Goal: Information Seeking & Learning: Learn about a topic

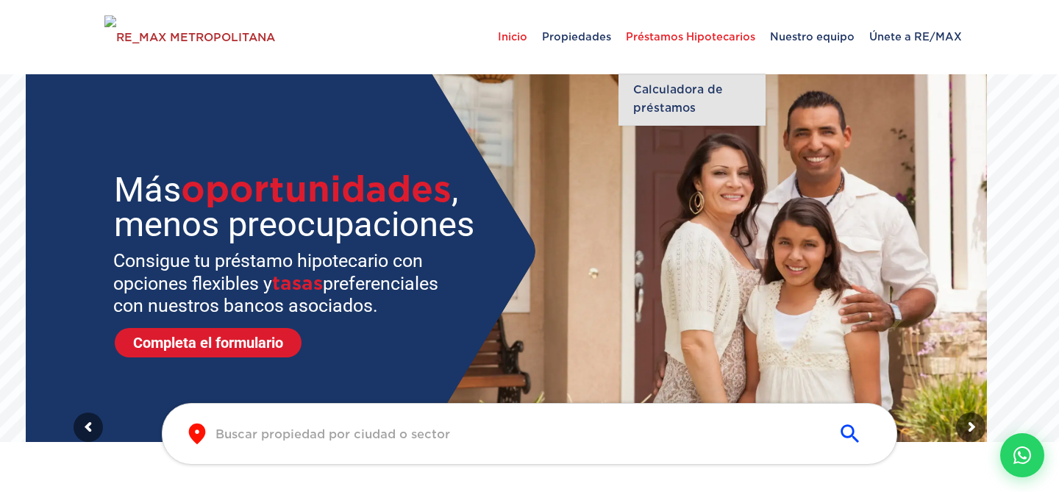
scroll to position [4, 0]
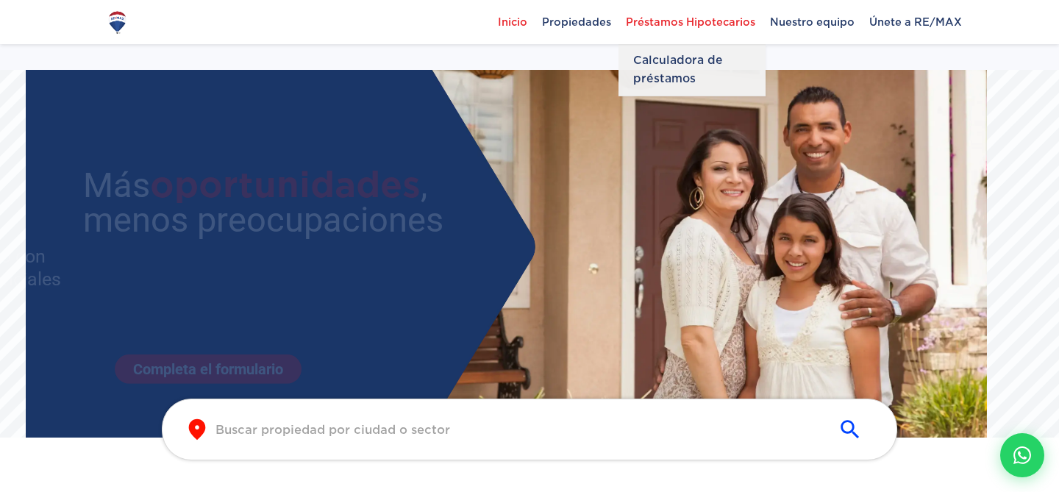
click at [664, 27] on span "Préstamos Hipotecarios" at bounding box center [690, 22] width 144 height 22
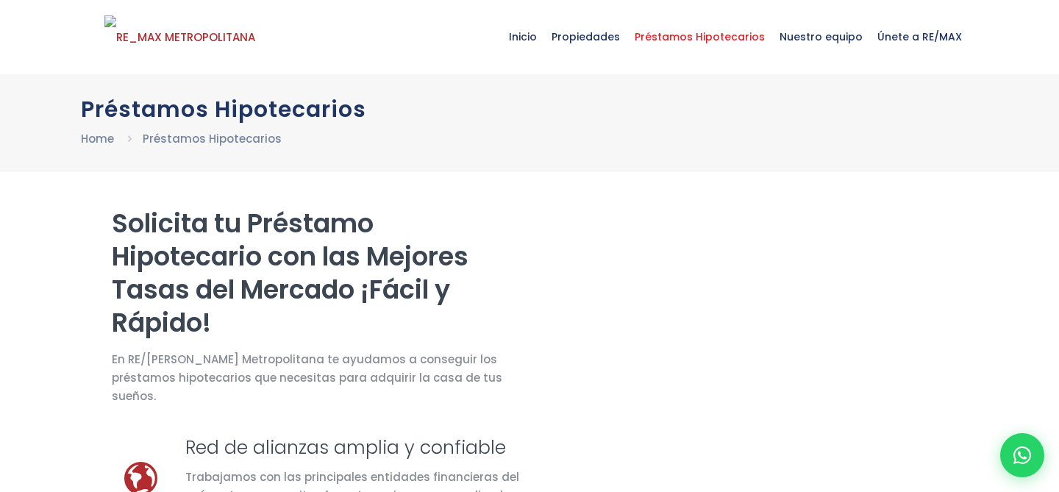
select select "DO"
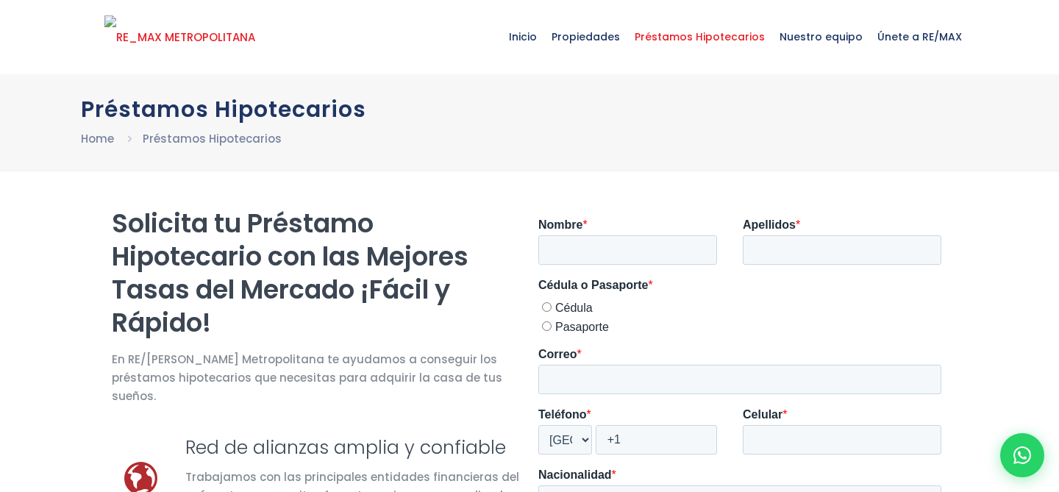
click at [202, 41] on img at bounding box center [179, 37] width 151 height 44
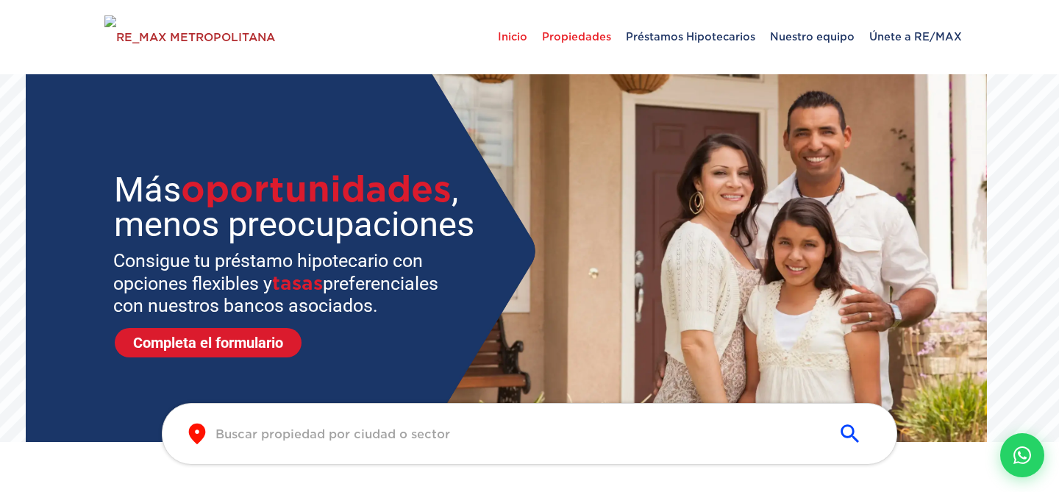
click at [582, 35] on span "Propiedades" at bounding box center [576, 37] width 84 height 44
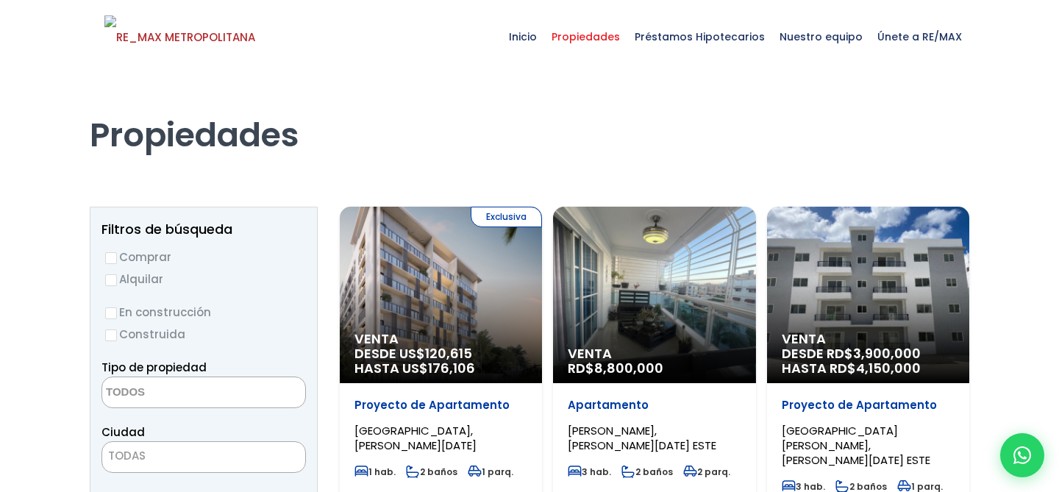
click at [542, 316] on div "Venta RD$ 8,800,000" at bounding box center [441, 295] width 202 height 176
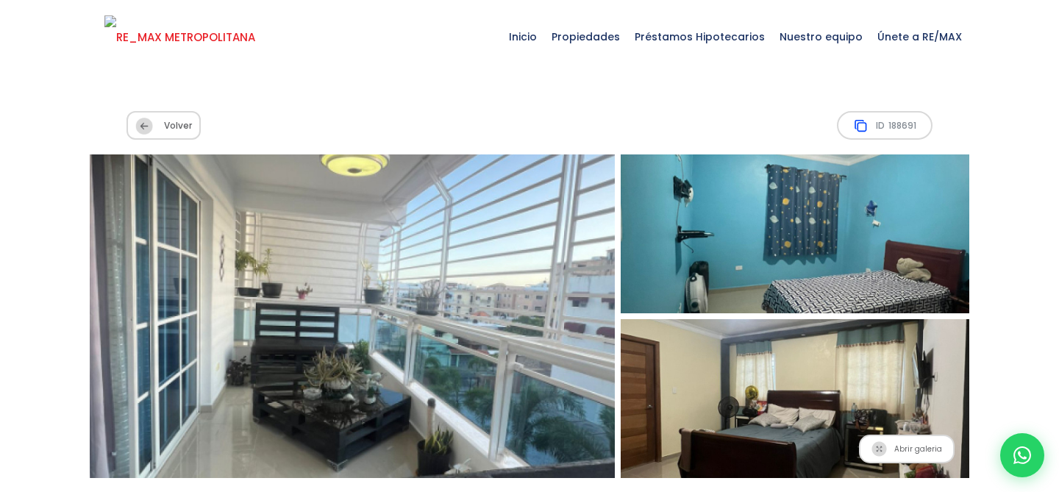
click at [207, 27] on img at bounding box center [179, 37] width 151 height 44
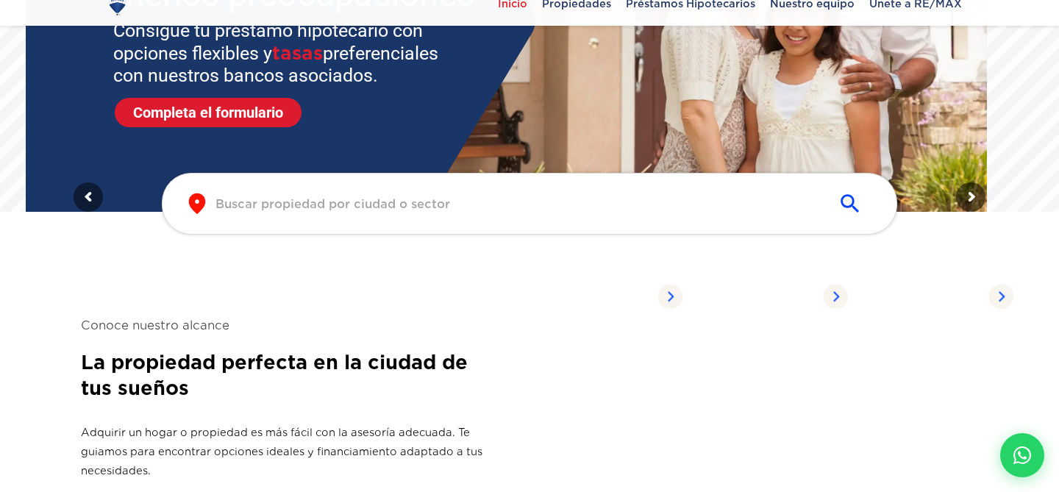
scroll to position [256, 0]
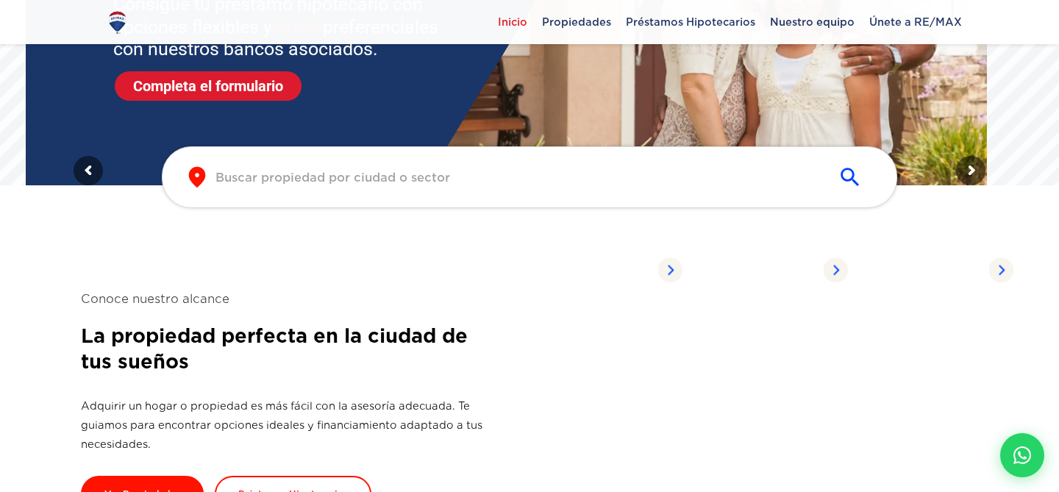
click at [337, 196] on div "​ ​" at bounding box center [529, 177] width 735 height 62
click at [337, 179] on input "text" at bounding box center [517, 177] width 604 height 17
click at [357, 250] on section "Conoce nuestro alcance La propiedad perfecta en la ciudad de tus sueños Adquiri…" at bounding box center [529, 400] width 897 height 385
click at [346, 176] on input "text" at bounding box center [517, 177] width 604 height 17
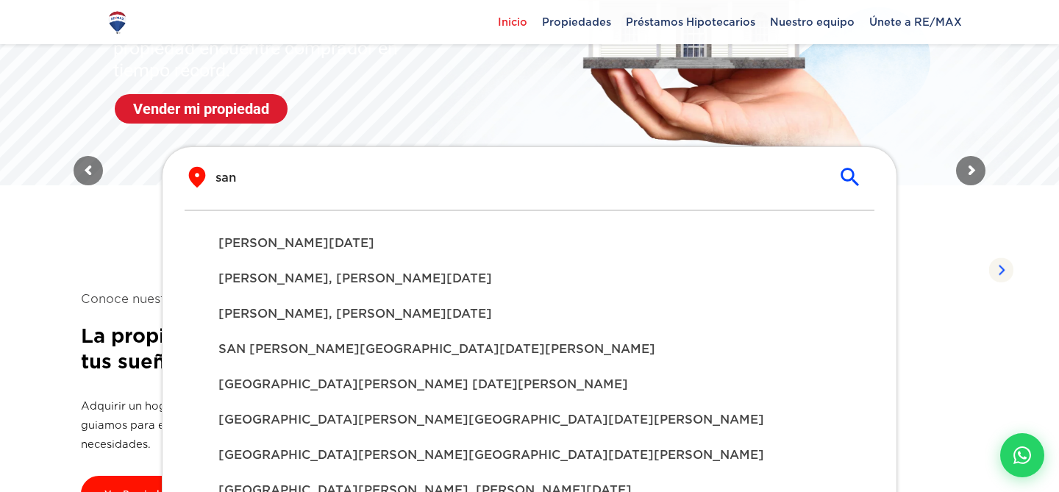
click at [320, 248] on span "[PERSON_NAME][DATE]" at bounding box center [529, 244] width 622 height 18
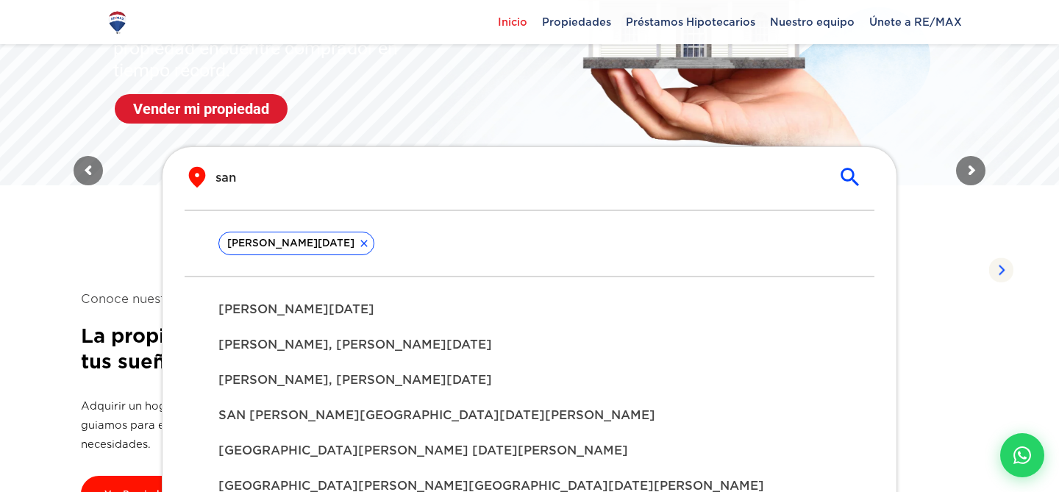
click at [334, 298] on div "[PERSON_NAME][DATE]" at bounding box center [529, 309] width 645 height 35
click at [343, 351] on span "[PERSON_NAME], [PERSON_NAME][DATE]" at bounding box center [529, 345] width 622 height 18
click at [349, 378] on span "[PERSON_NAME], [PERSON_NAME][DATE]" at bounding box center [529, 380] width 622 height 18
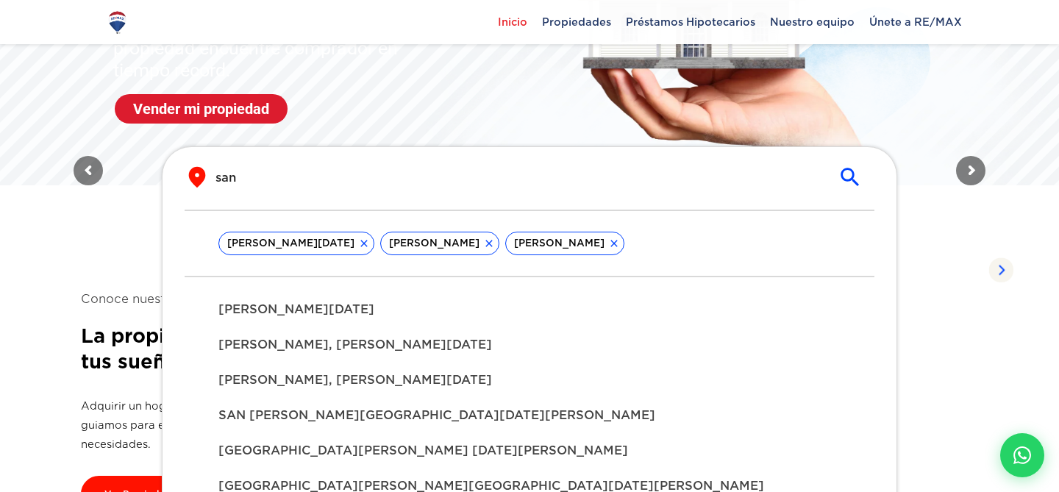
click at [356, 412] on span "SAN [PERSON_NAME][GEOGRAPHIC_DATA][DATE][PERSON_NAME]" at bounding box center [529, 416] width 622 height 18
click at [364, 443] on span "[GEOGRAPHIC_DATA][PERSON_NAME] [DATE][PERSON_NAME]" at bounding box center [529, 451] width 622 height 18
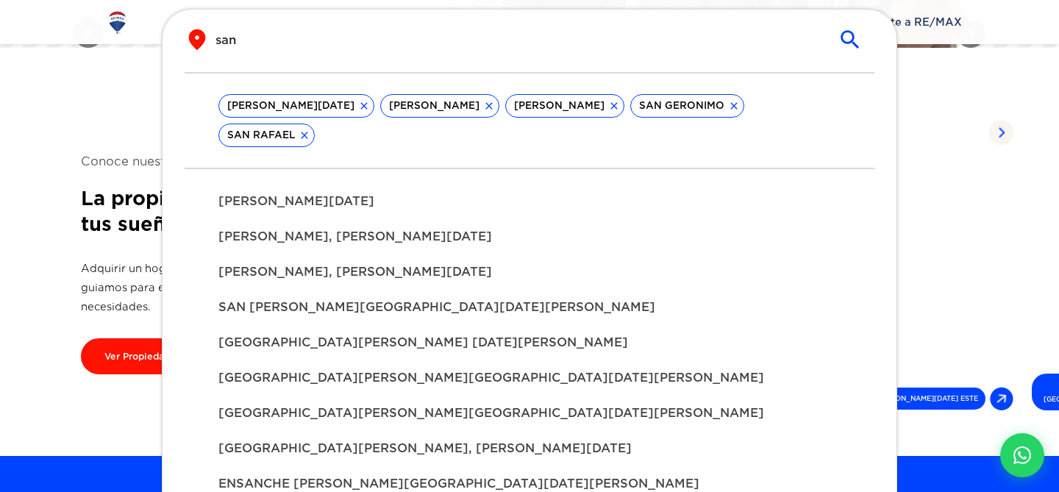
scroll to position [516, 0]
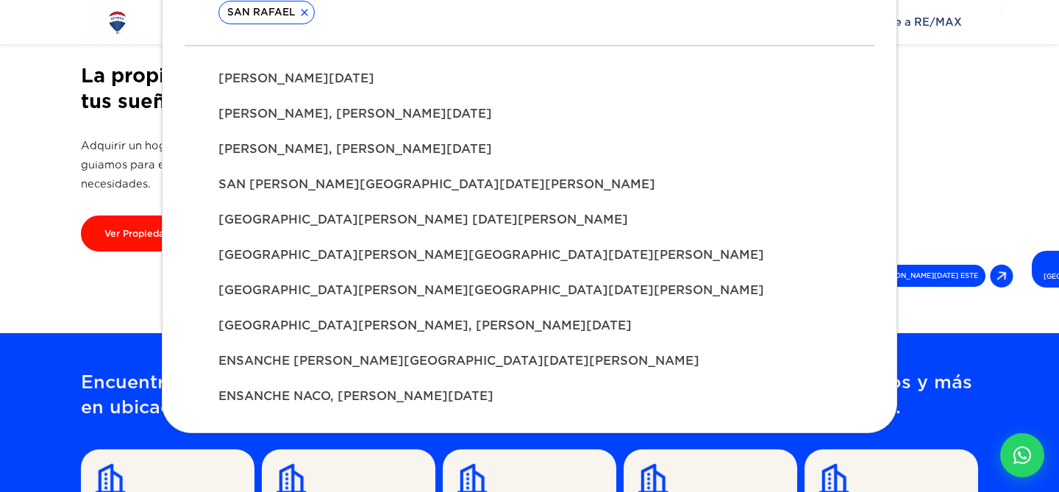
click at [364, 317] on span "[GEOGRAPHIC_DATA][PERSON_NAME], [PERSON_NAME][DATE]" at bounding box center [529, 326] width 622 height 18
click at [378, 283] on span "[GEOGRAPHIC_DATA][PERSON_NAME][GEOGRAPHIC_DATA][DATE][PERSON_NAME]" at bounding box center [529, 291] width 622 height 18
click at [386, 258] on span "[GEOGRAPHIC_DATA][PERSON_NAME][GEOGRAPHIC_DATA][DATE][PERSON_NAME]" at bounding box center [529, 255] width 622 height 18
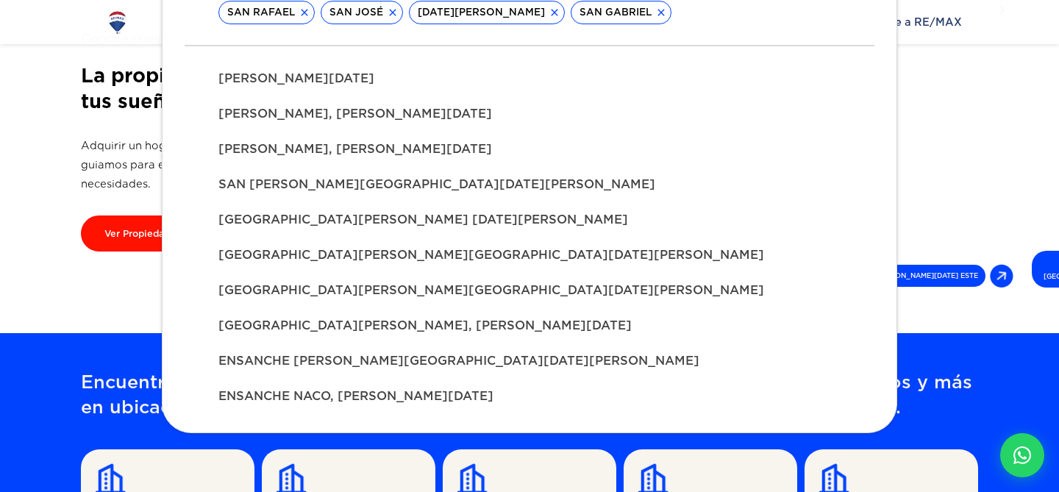
click at [386, 258] on span "[GEOGRAPHIC_DATA][PERSON_NAME][GEOGRAPHIC_DATA][DATE][PERSON_NAME]" at bounding box center [529, 255] width 622 height 18
click at [387, 207] on div "[GEOGRAPHIC_DATA][PERSON_NAME] [DATE][PERSON_NAME]" at bounding box center [529, 219] width 645 height 35
click at [387, 177] on span "SAN [PERSON_NAME][GEOGRAPHIC_DATA][DATE][PERSON_NAME]" at bounding box center [529, 185] width 622 height 18
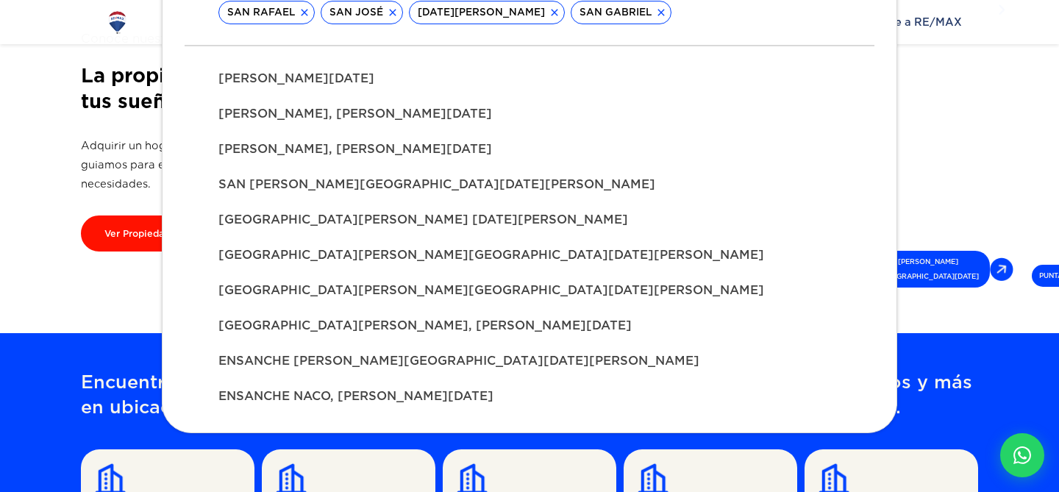
click at [387, 127] on div "[PERSON_NAME], [PERSON_NAME][DATE]" at bounding box center [529, 113] width 645 height 35
click at [418, 304] on div "[GEOGRAPHIC_DATA][PERSON_NAME][GEOGRAPHIC_DATA][DATE][PERSON_NAME]" at bounding box center [529, 290] width 645 height 35
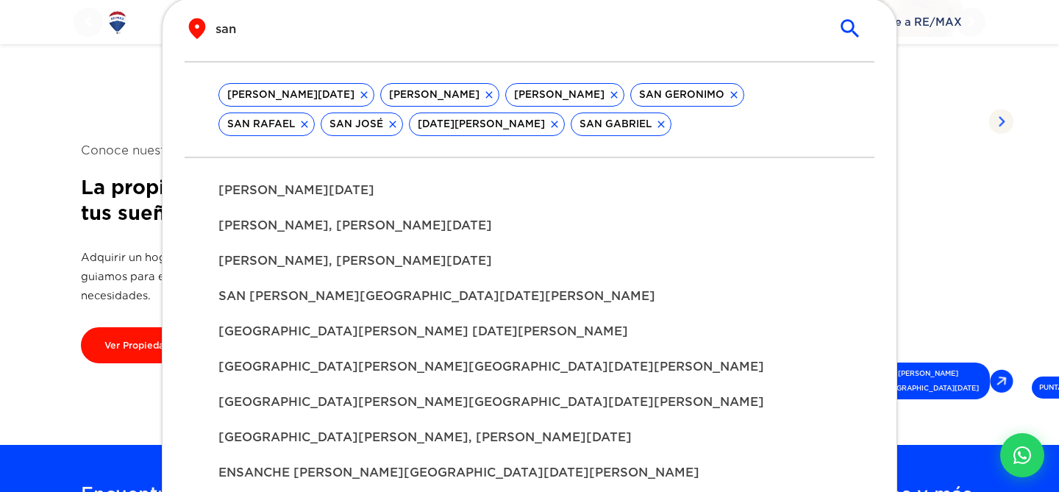
scroll to position [367, 0]
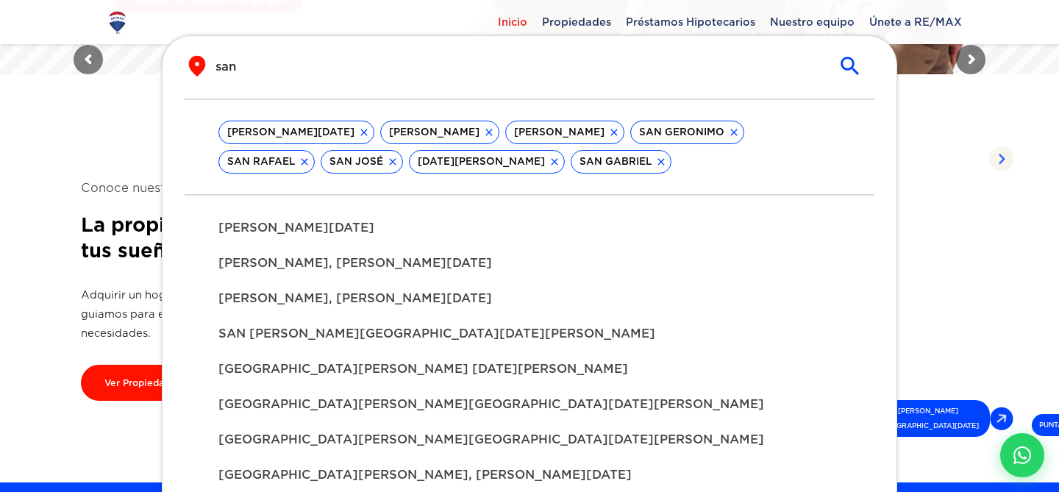
click at [418, 304] on span "[PERSON_NAME], [PERSON_NAME][DATE]" at bounding box center [529, 299] width 622 height 18
click at [415, 280] on div "[PERSON_NAME], [PERSON_NAME][DATE]" at bounding box center [529, 263] width 645 height 35
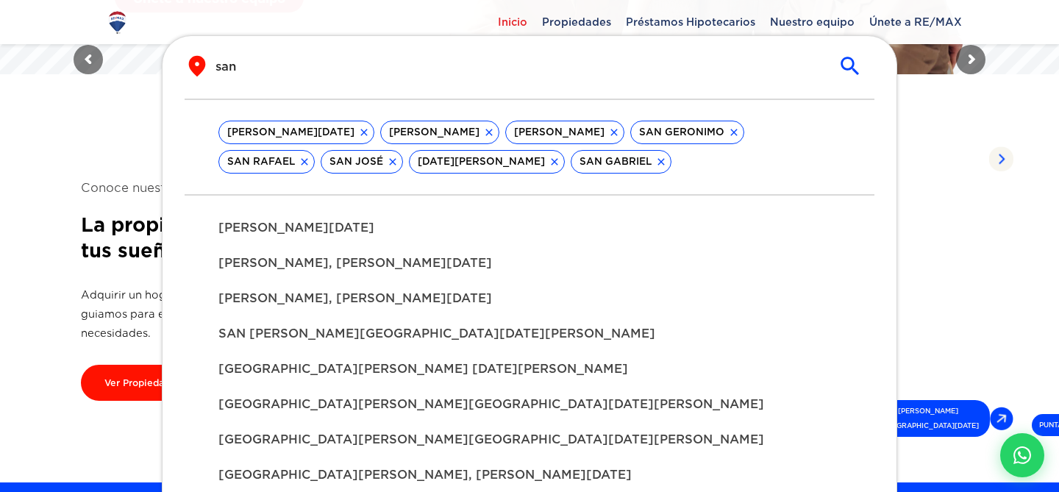
click at [415, 280] on div "[PERSON_NAME], [PERSON_NAME][DATE]" at bounding box center [529, 263] width 645 height 35
click at [401, 240] on div "[PERSON_NAME][DATE]" at bounding box center [529, 227] width 645 height 35
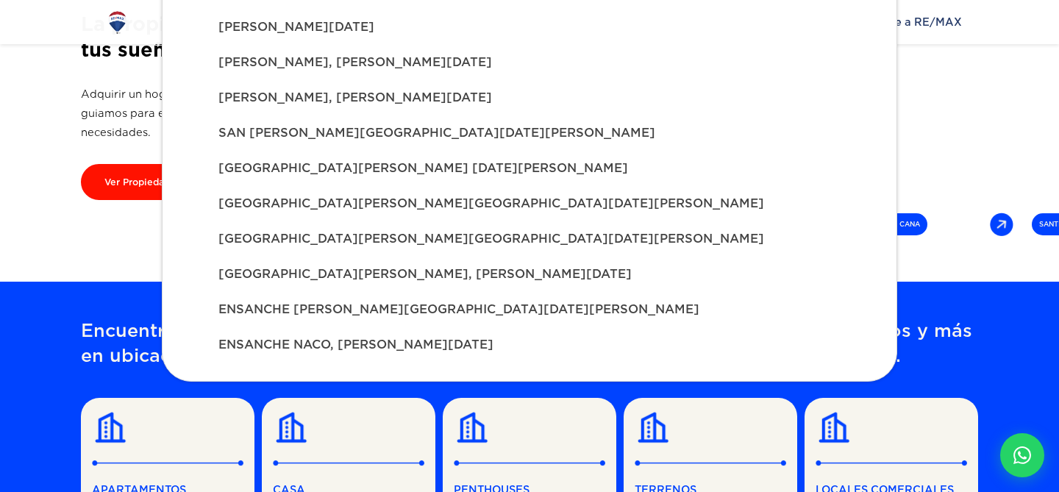
click at [426, 317] on span "ENSANCHE [PERSON_NAME][GEOGRAPHIC_DATA][DATE][PERSON_NAME]" at bounding box center [529, 310] width 622 height 18
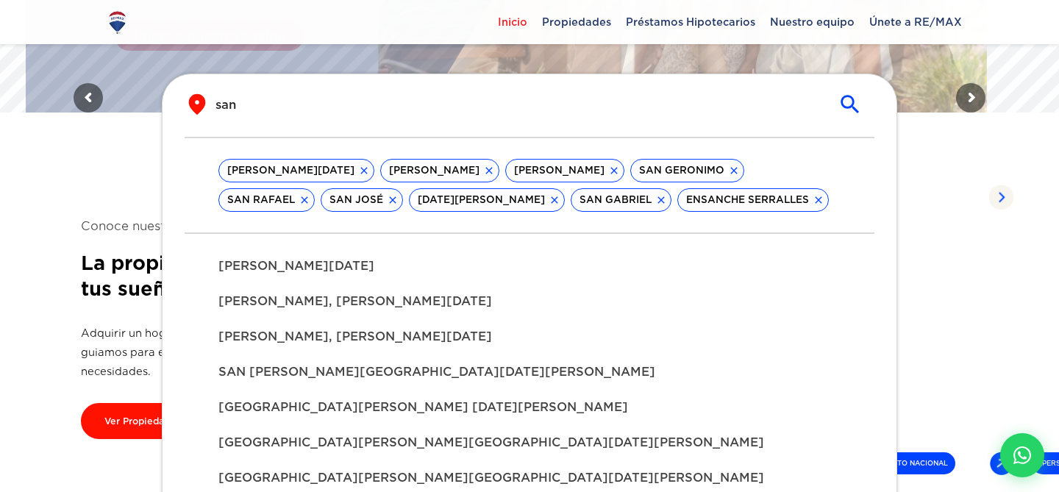
scroll to position [339, 0]
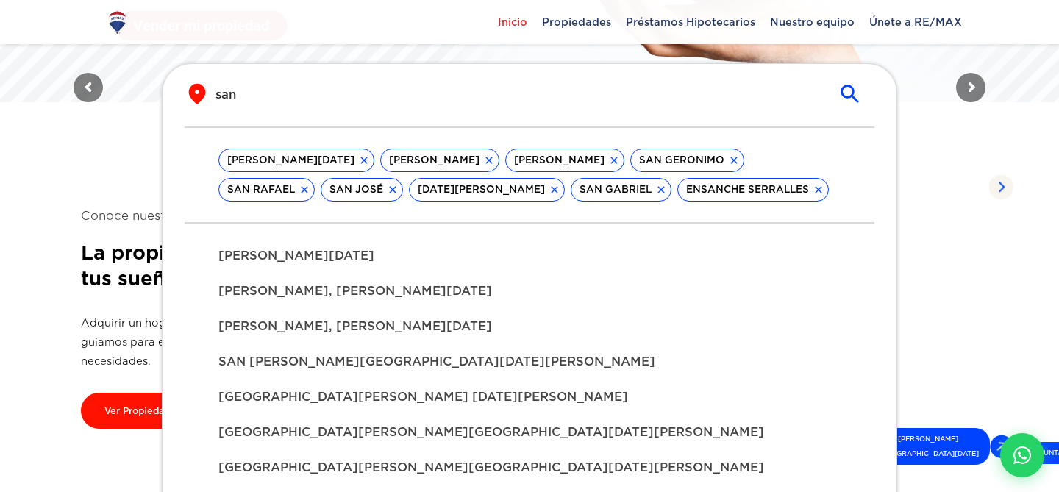
click at [382, 96] on input "san" at bounding box center [517, 94] width 604 height 17
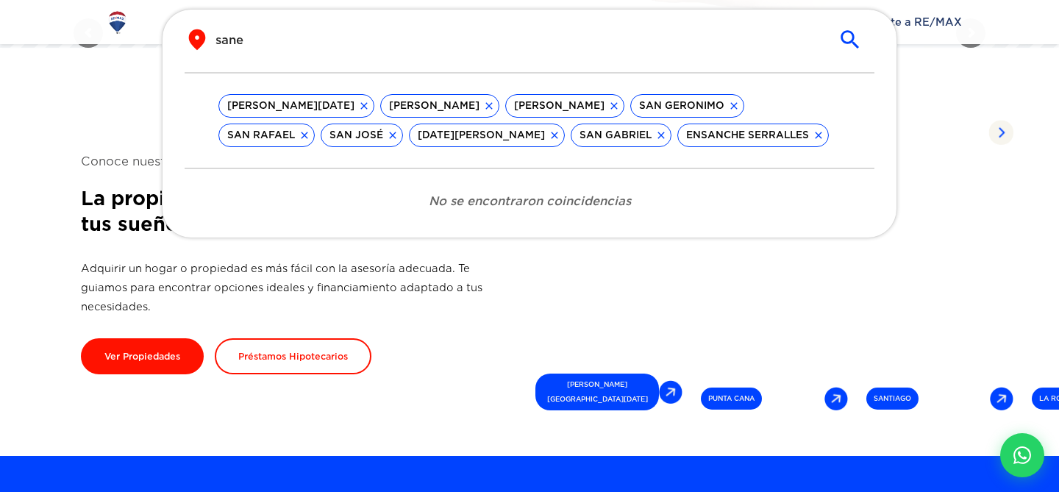
scroll to position [395, 0]
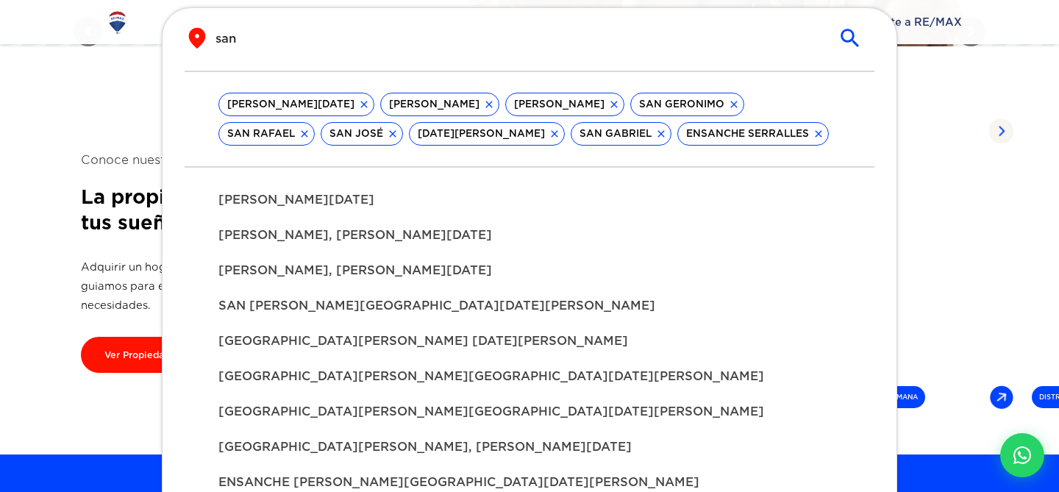
click at [812, 132] on icon at bounding box center [818, 134] width 12 height 12
click at [655, 134] on icon at bounding box center [661, 134] width 12 height 12
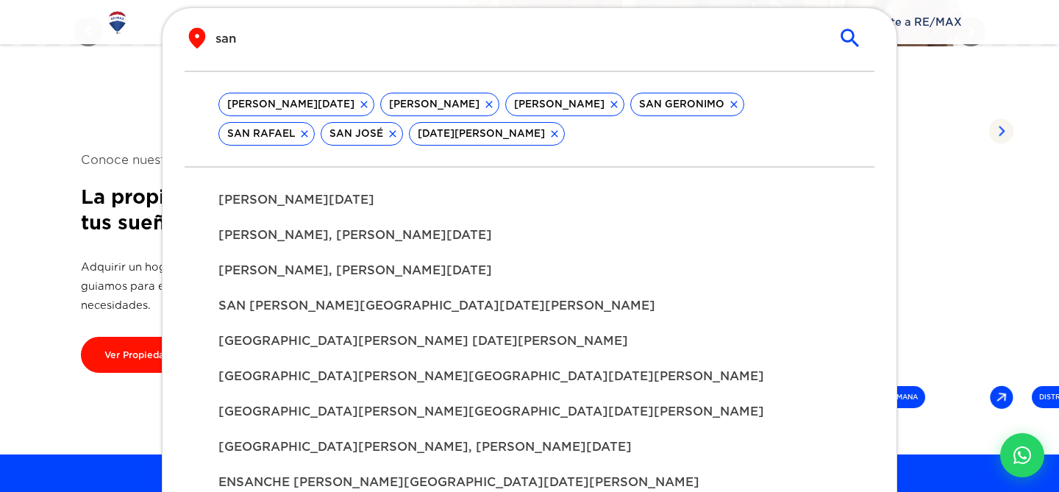
click at [483, 107] on icon at bounding box center [489, 105] width 12 height 12
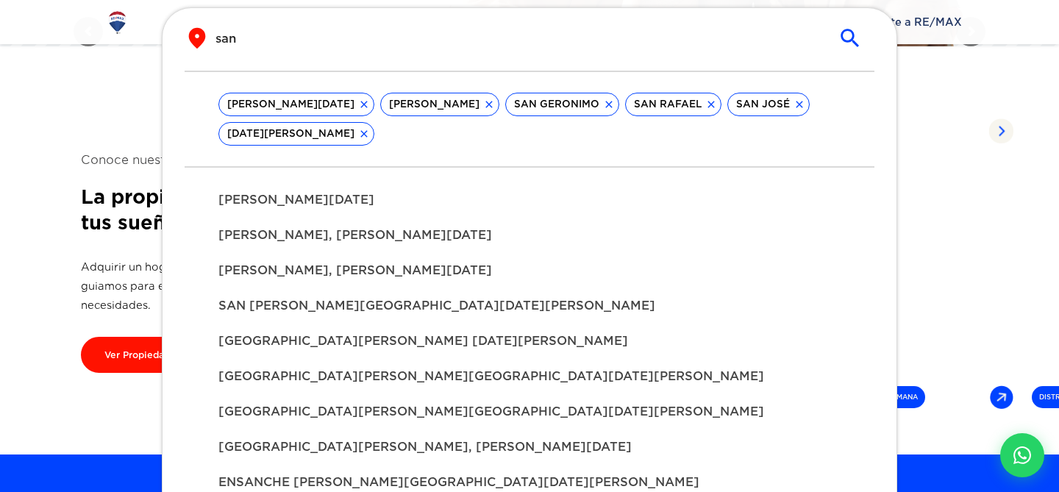
click at [483, 107] on icon at bounding box center [489, 105] width 12 height 12
click at [490, 109] on icon at bounding box center [484, 105] width 12 height 12
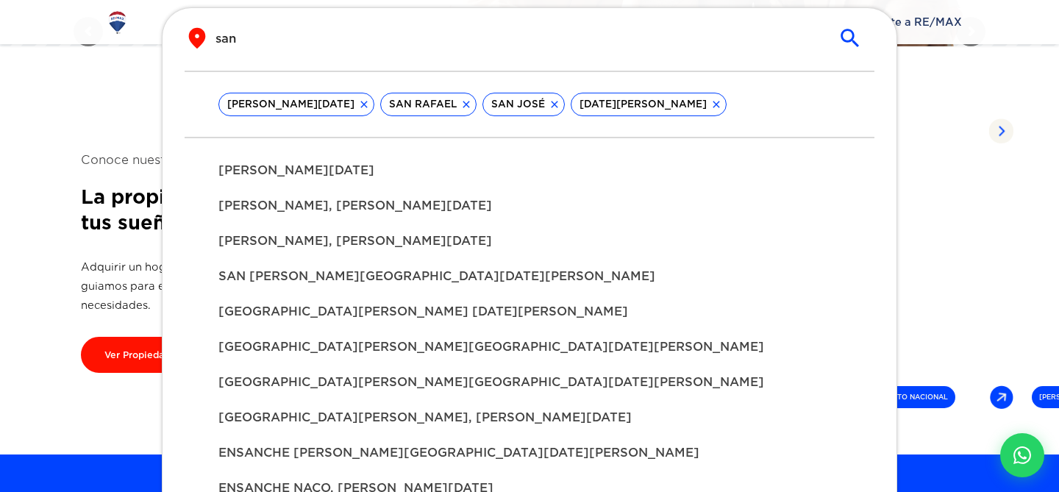
click at [472, 107] on icon at bounding box center [466, 105] width 12 height 12
click at [458, 105] on icon at bounding box center [452, 105] width 12 height 12
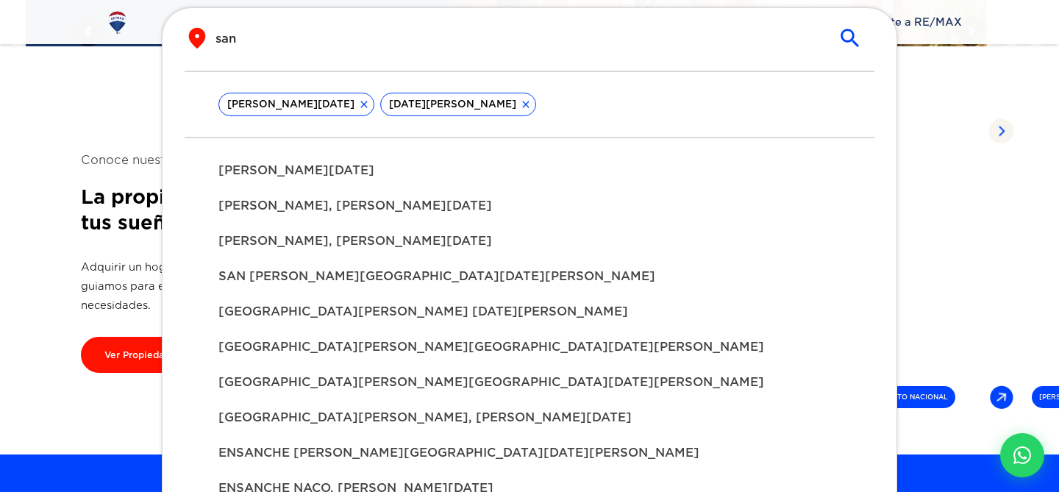
click at [520, 105] on icon at bounding box center [526, 105] width 12 height 12
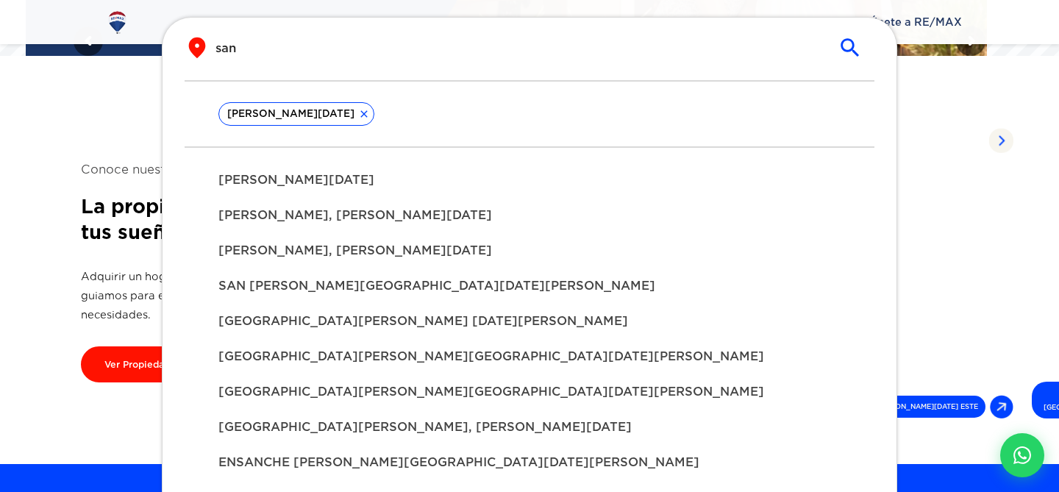
scroll to position [364, 0]
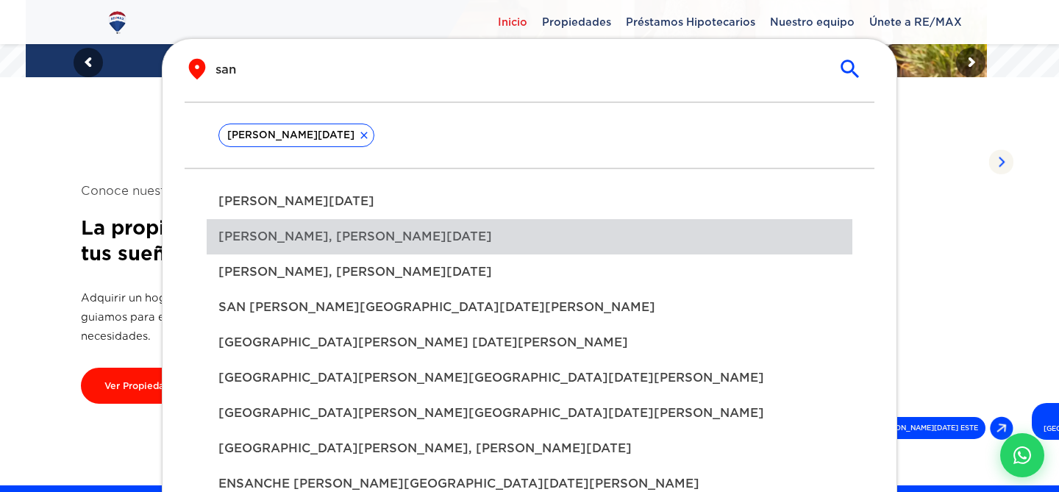
click at [500, 254] on div "[PERSON_NAME], [PERSON_NAME][DATE]" at bounding box center [529, 236] width 645 height 35
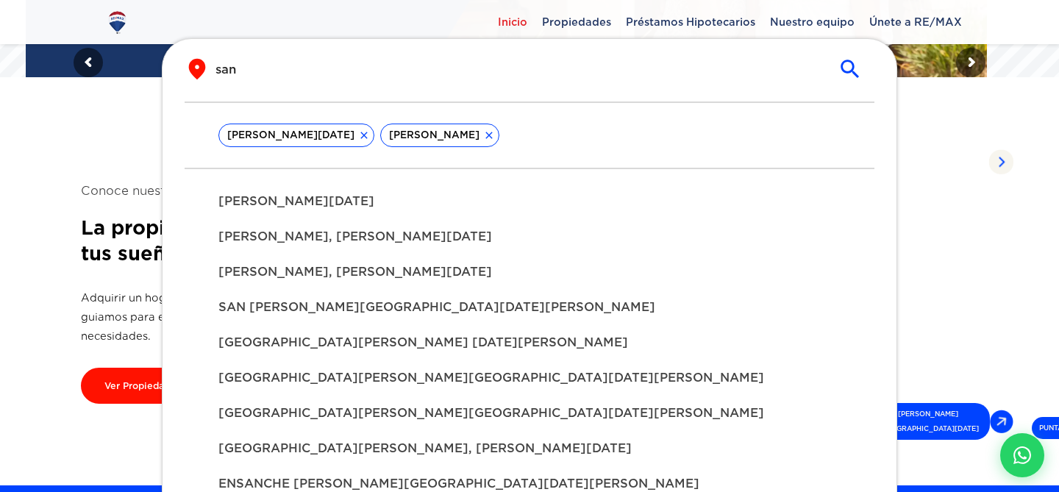
click at [498, 281] on span "[PERSON_NAME], [PERSON_NAME][DATE]" at bounding box center [529, 272] width 622 height 18
click at [501, 303] on span "SAN [PERSON_NAME][GEOGRAPHIC_DATA][DATE][PERSON_NAME]" at bounding box center [529, 307] width 622 height 18
click at [505, 337] on span "[GEOGRAPHIC_DATA][PERSON_NAME] [DATE][PERSON_NAME]" at bounding box center [529, 343] width 622 height 18
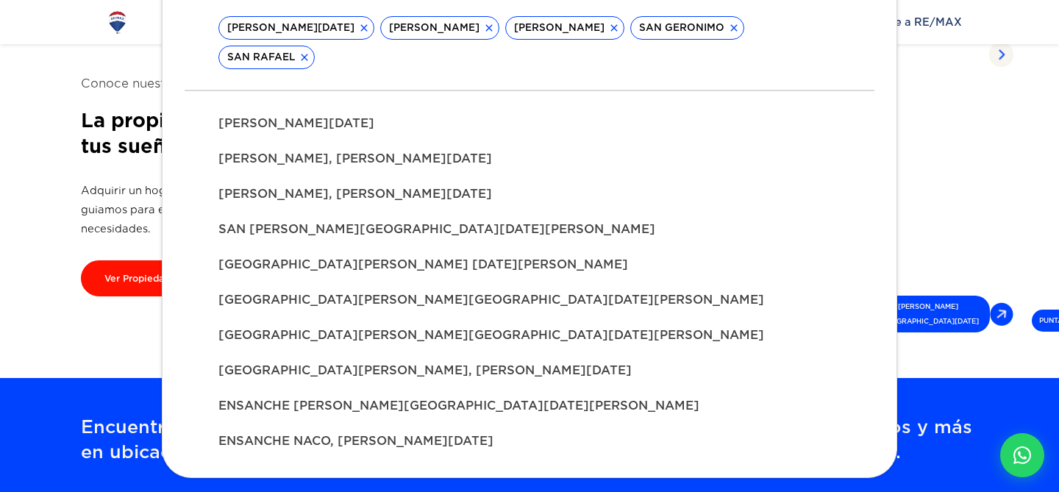
scroll to position [481, 0]
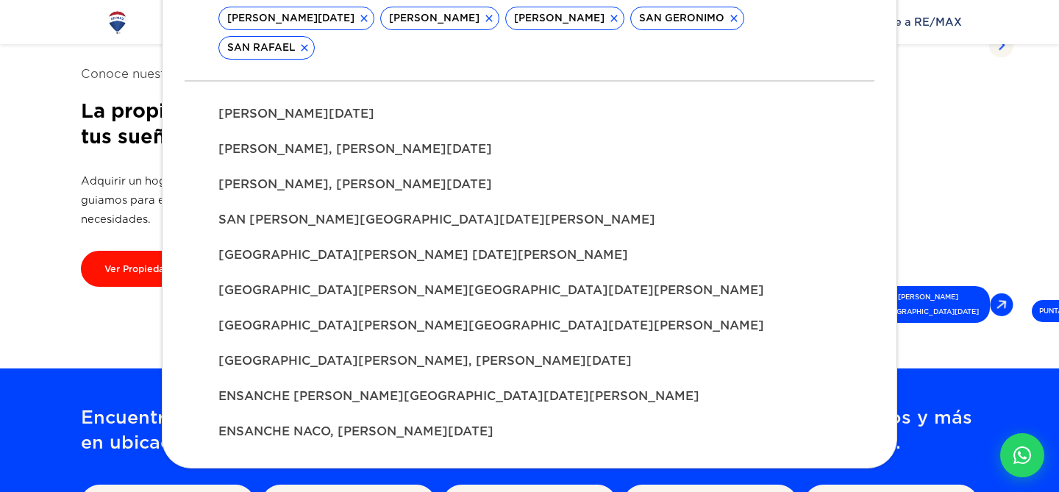
click at [504, 379] on div "ENSANCHE [PERSON_NAME][GEOGRAPHIC_DATA][DATE][PERSON_NAME]" at bounding box center [529, 396] width 645 height 35
click at [497, 394] on span "ENSANCHE [PERSON_NAME][GEOGRAPHIC_DATA][DATE][PERSON_NAME]" at bounding box center [529, 396] width 622 height 18
click at [497, 323] on span "[GEOGRAPHIC_DATA][PERSON_NAME][GEOGRAPHIC_DATA][DATE][PERSON_NAME]" at bounding box center [529, 326] width 622 height 18
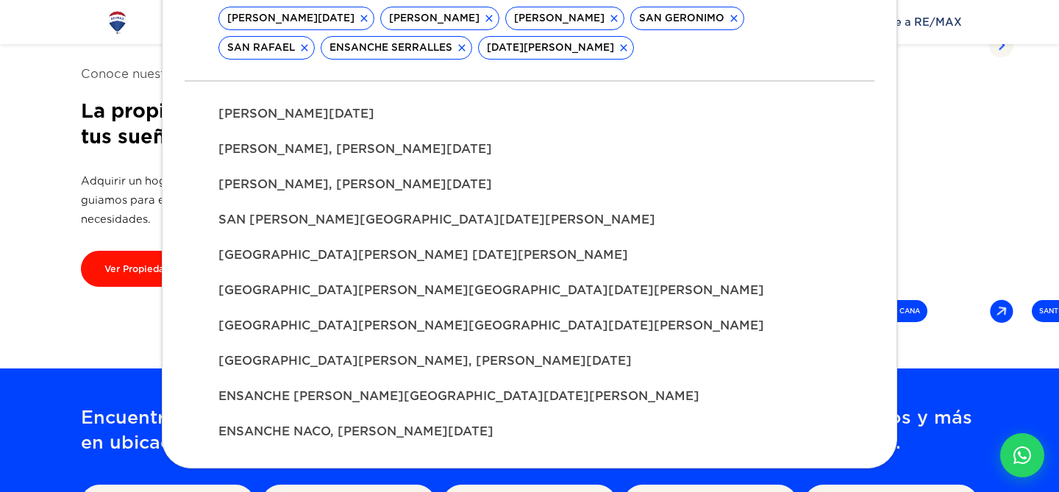
click at [503, 430] on span "ENSANCHE NACO, [PERSON_NAME][DATE]" at bounding box center [529, 432] width 622 height 18
click at [618, 45] on icon at bounding box center [624, 48] width 12 height 12
click at [483, 19] on icon at bounding box center [489, 18] width 12 height 12
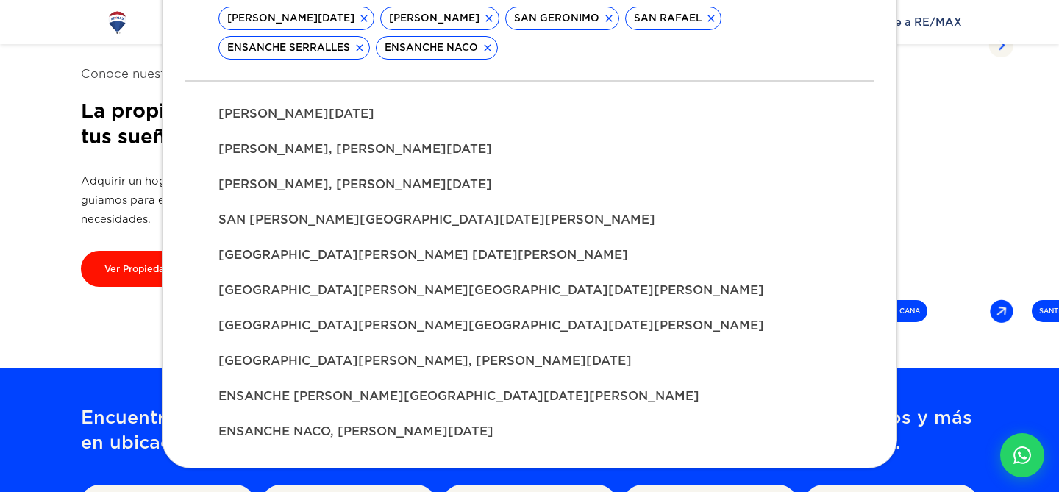
click at [483, 19] on icon at bounding box center [489, 18] width 12 height 12
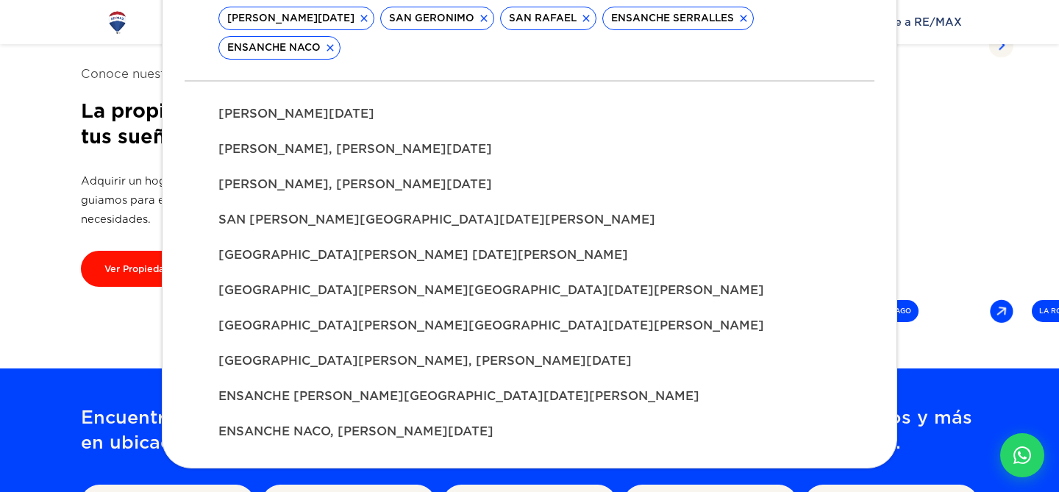
click at [487, 20] on icon at bounding box center [483, 18] width 7 height 7
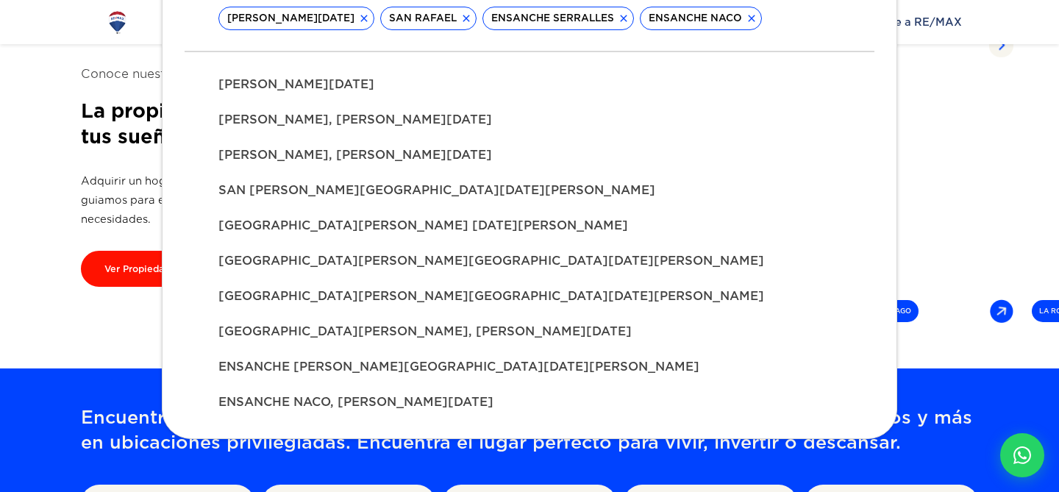
click at [472, 18] on icon at bounding box center [466, 18] width 12 height 12
click at [532, 21] on div "ENSANCHE SERRALLES" at bounding box center [455, 19] width 151 height 24
click at [527, 21] on icon at bounding box center [521, 18] width 12 height 12
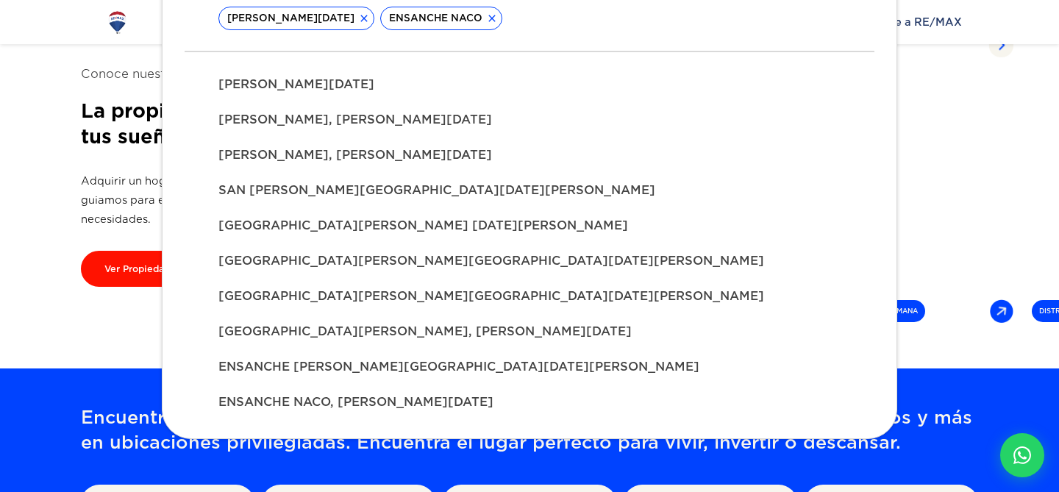
click at [495, 19] on icon at bounding box center [491, 18] width 7 height 7
click at [370, 20] on icon at bounding box center [364, 18] width 12 height 12
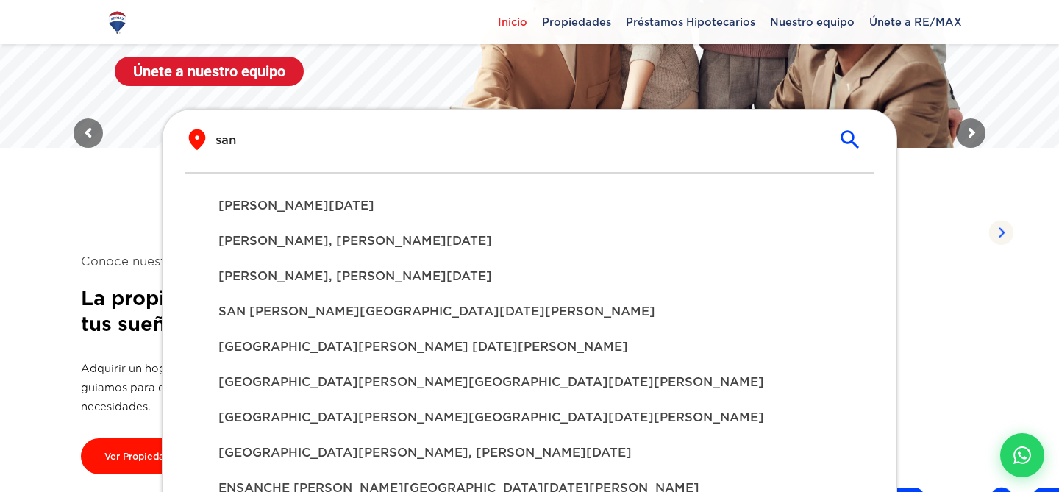
scroll to position [260, 0]
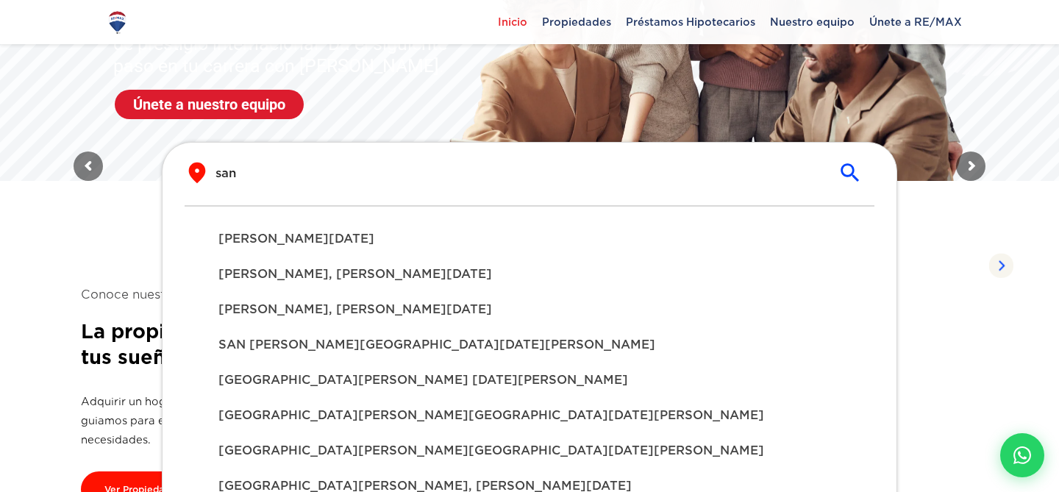
click at [334, 162] on div "​ san ​" at bounding box center [530, 173] width 690 height 24
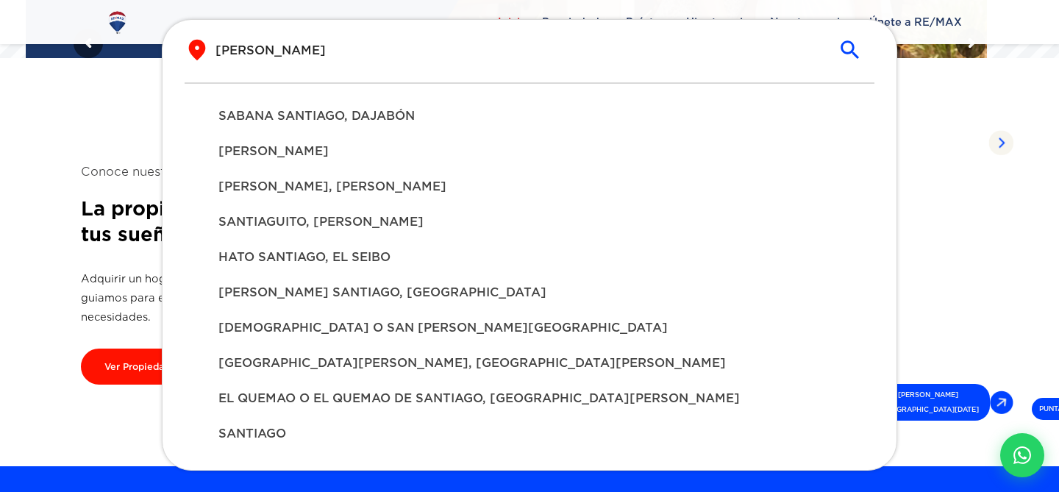
scroll to position [368, 0]
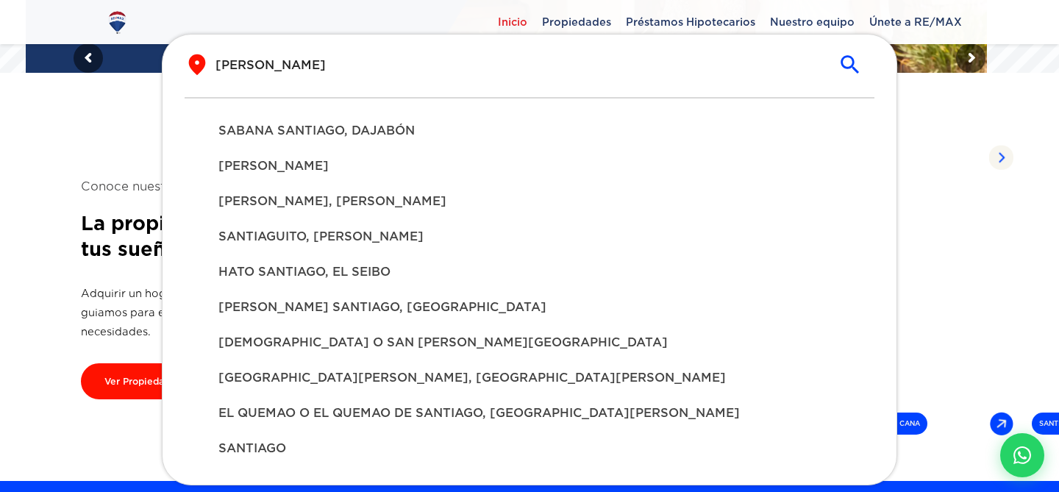
type input "[PERSON_NAME]"
click at [264, 456] on span "SANTIAGO" at bounding box center [529, 449] width 622 height 18
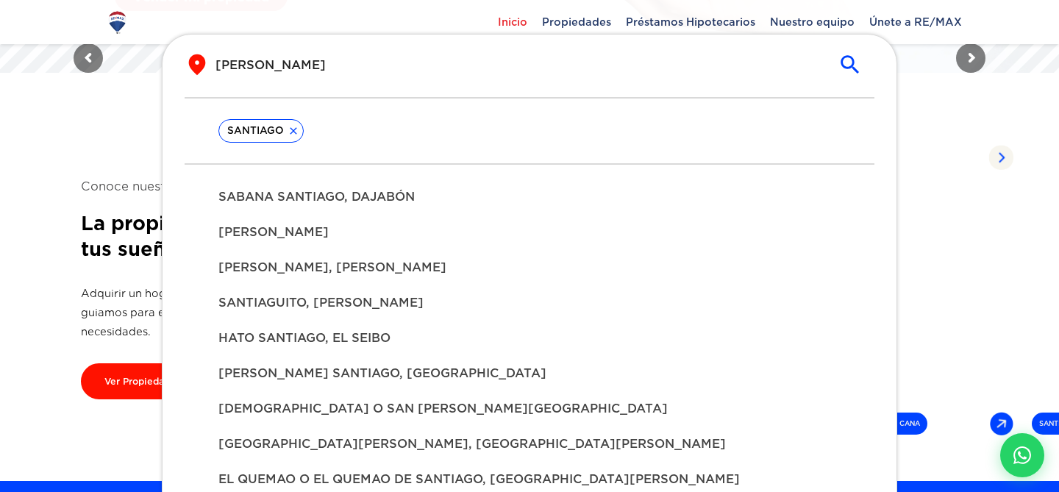
click at [284, 254] on div "[PERSON_NAME], [PERSON_NAME]" at bounding box center [529, 267] width 645 height 35
click at [286, 297] on span "SANTIAGUITO, [PERSON_NAME]" at bounding box center [529, 303] width 622 height 18
click at [298, 334] on span "HATO SANTIAGO, EL SEIBO" at bounding box center [529, 338] width 622 height 18
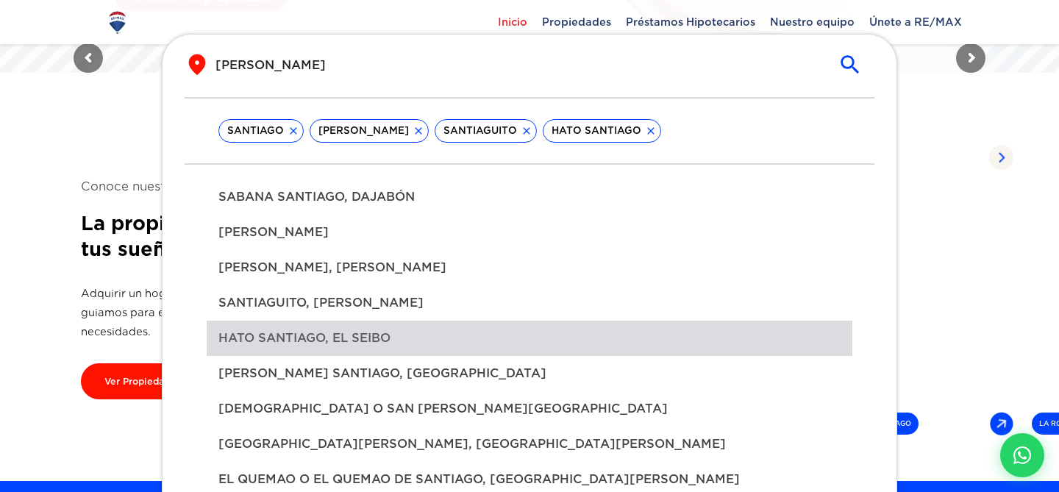
click at [298, 334] on span "HATO SANTIAGO, EL SEIBO" at bounding box center [529, 338] width 622 height 18
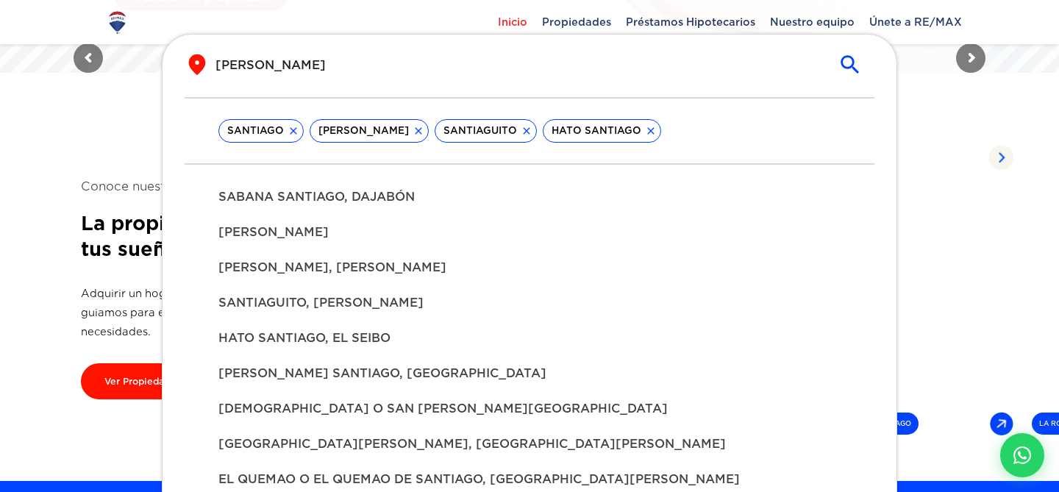
click at [298, 334] on span "HATO SANTIAGO, EL SEIBO" at bounding box center [529, 338] width 622 height 18
click at [304, 356] on div "[PERSON_NAME] SANTIAGO, [GEOGRAPHIC_DATA]" at bounding box center [529, 373] width 645 height 35
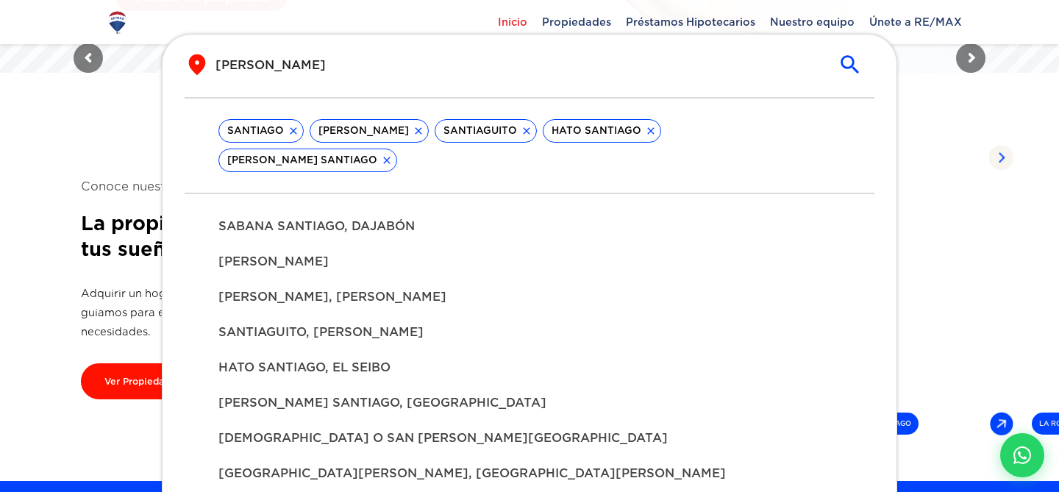
click at [307, 282] on div "[PERSON_NAME], [PERSON_NAME]" at bounding box center [529, 296] width 645 height 35
click at [301, 253] on span "[PERSON_NAME]" at bounding box center [529, 262] width 622 height 18
click at [301, 239] on div "SABANA SANTIAGO, DAJABÓN" at bounding box center [529, 226] width 645 height 35
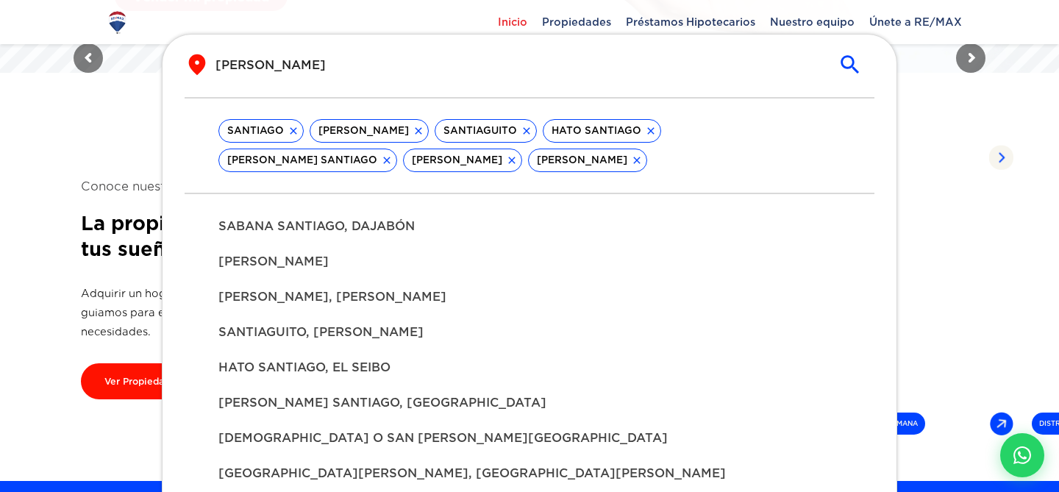
click at [506, 158] on icon at bounding box center [512, 160] width 12 height 12
click at [529, 158] on span "[PERSON_NAME]" at bounding box center [582, 160] width 107 height 15
click at [404, 158] on span "[PERSON_NAME]" at bounding box center [457, 160] width 107 height 15
click at [506, 160] on icon at bounding box center [512, 160] width 12 height 12
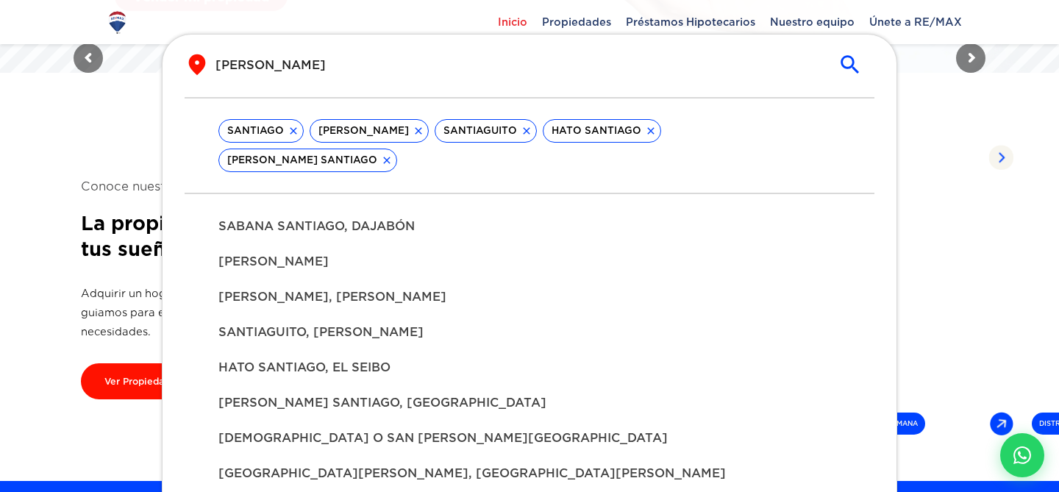
click at [293, 126] on icon at bounding box center [293, 131] width 12 height 12
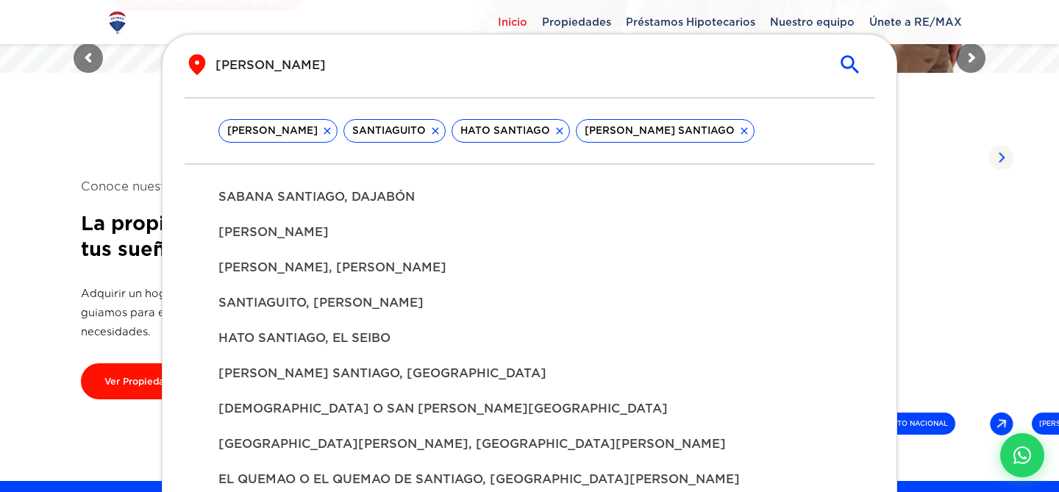
click at [325, 131] on icon at bounding box center [326, 130] width 7 height 7
click at [312, 131] on icon at bounding box center [310, 131] width 12 height 12
click at [321, 131] on icon at bounding box center [327, 131] width 12 height 12
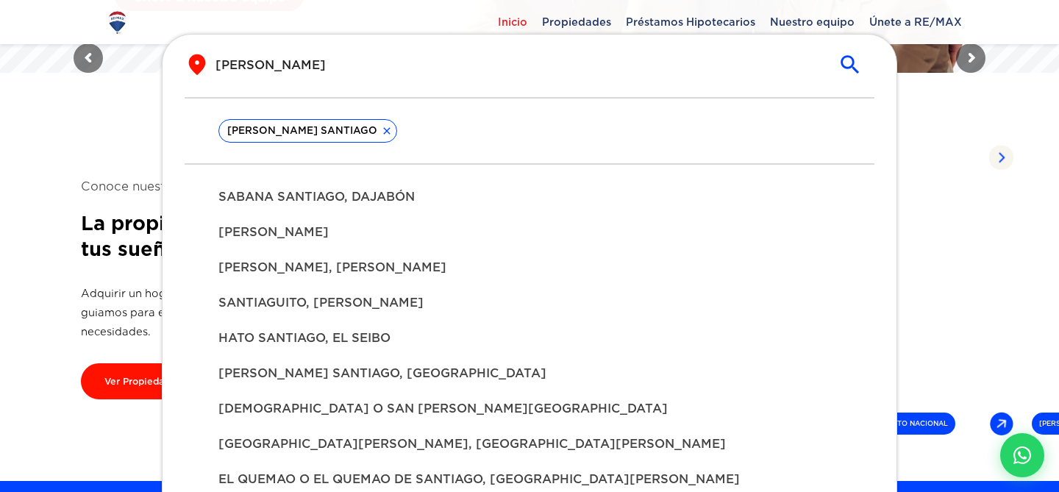
click at [348, 133] on div "[PERSON_NAME] SANTIAGO" at bounding box center [307, 131] width 179 height 24
click at [381, 131] on icon at bounding box center [387, 131] width 12 height 12
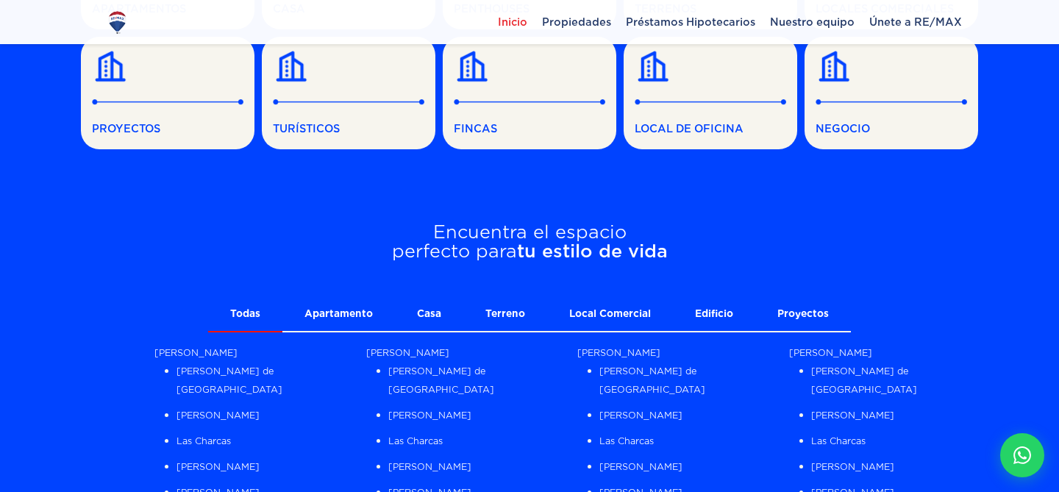
scroll to position [1046, 0]
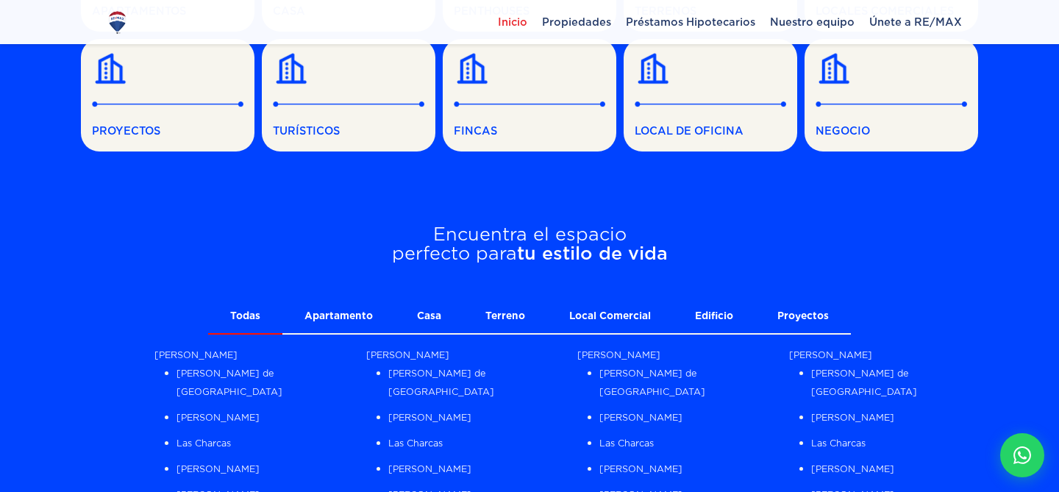
click at [368, 326] on link "Apartamento" at bounding box center [338, 316] width 112 height 33
click at [416, 325] on link "Casa" at bounding box center [429, 316] width 68 height 33
click at [473, 321] on link "Terreno" at bounding box center [505, 316] width 84 height 33
click at [592, 321] on link "Local Comercial" at bounding box center [610, 316] width 126 height 33
click at [703, 320] on link "Edificio" at bounding box center [714, 316] width 82 height 33
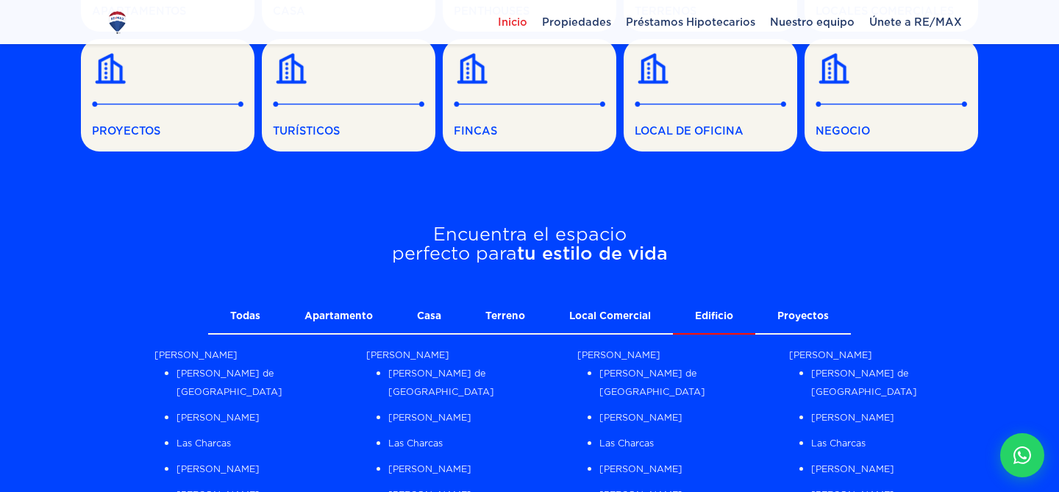
click at [777, 321] on link "Proyectos" at bounding box center [803, 316] width 96 height 33
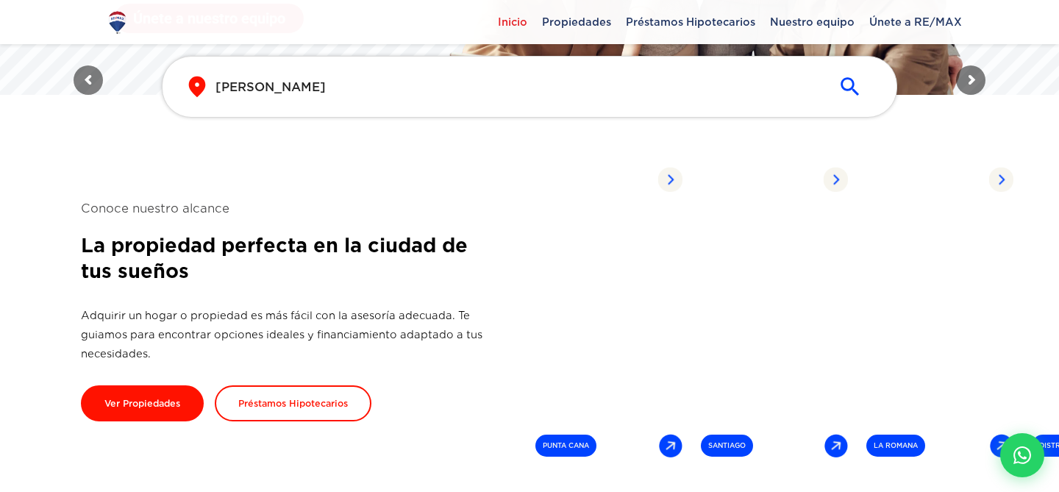
scroll to position [348, 0]
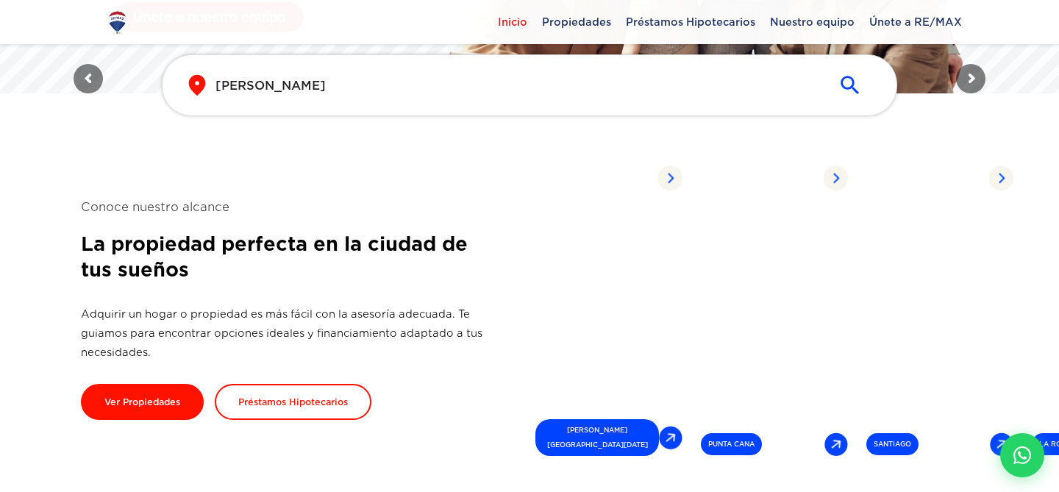
click at [464, 94] on div "​ [PERSON_NAME] ​" at bounding box center [530, 86] width 690 height 24
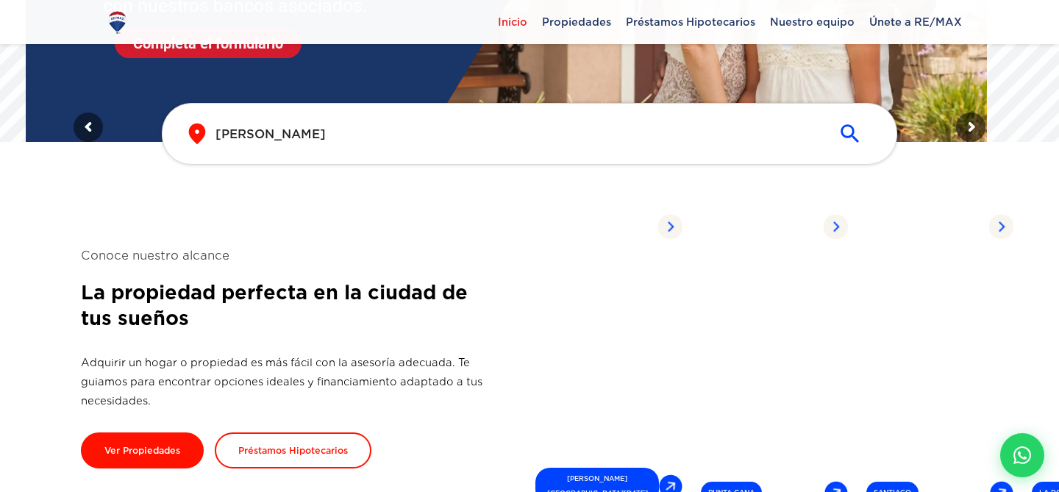
scroll to position [241, 0]
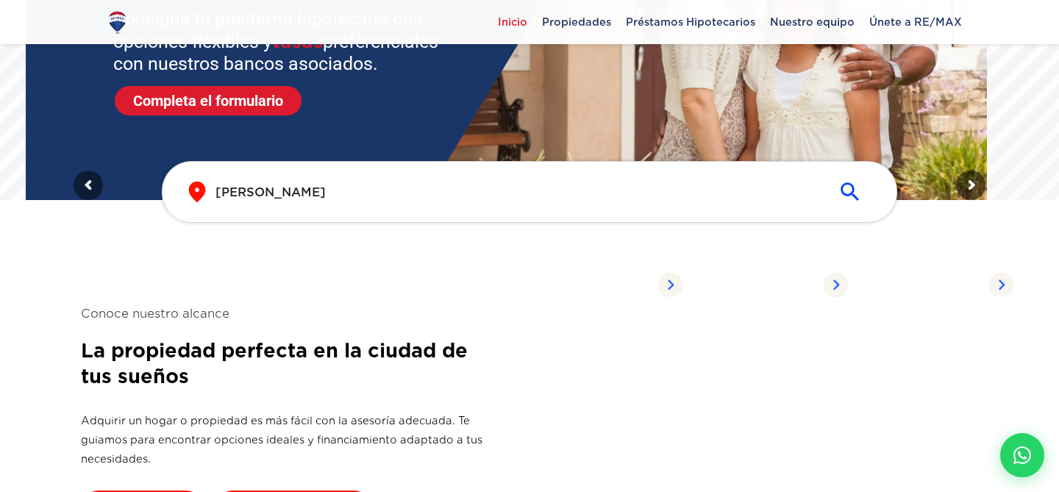
click at [421, 174] on div "​ [PERSON_NAME] ​" at bounding box center [529, 192] width 735 height 62
click at [430, 198] on input "[PERSON_NAME]" at bounding box center [517, 192] width 604 height 17
click at [436, 200] on input "[PERSON_NAME]" at bounding box center [517, 192] width 604 height 17
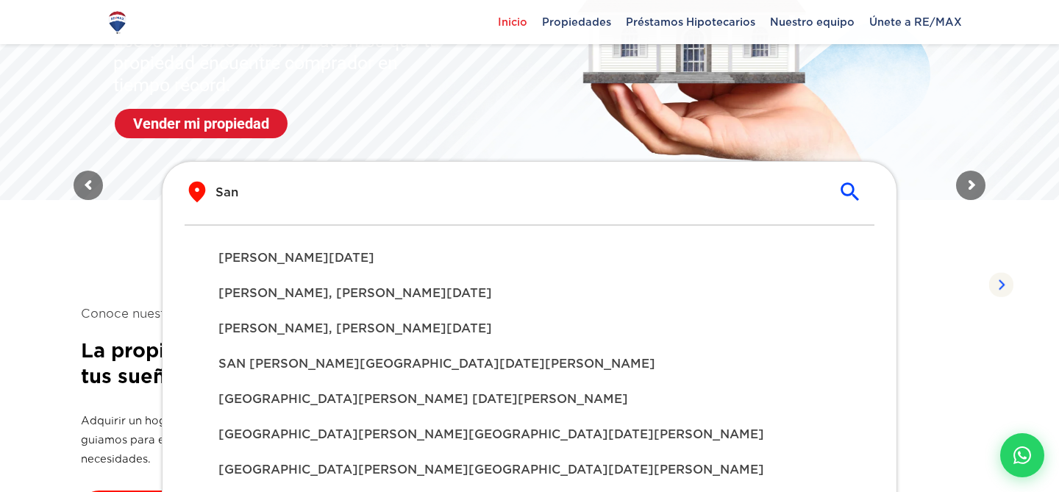
type input "San"
click at [362, 343] on div "[PERSON_NAME], [PERSON_NAME][DATE]" at bounding box center [529, 328] width 645 height 35
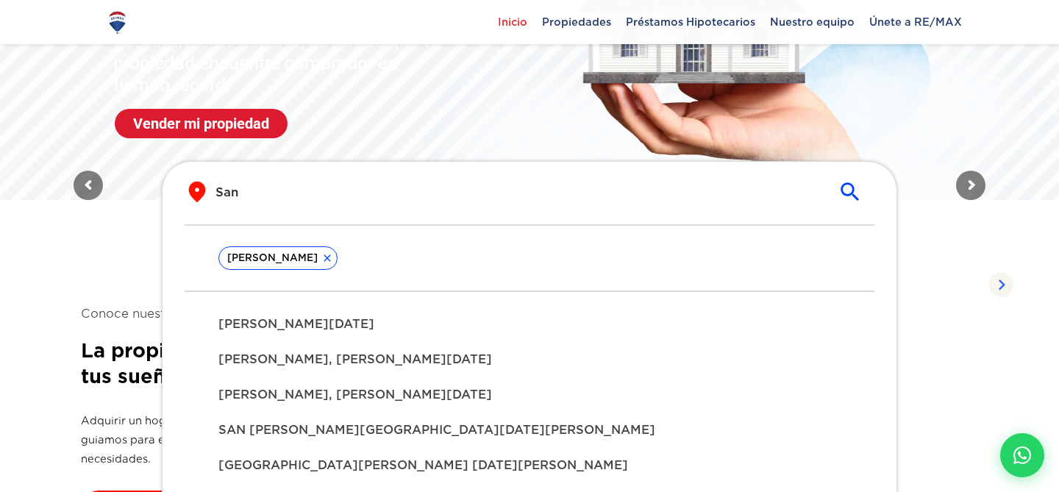
click at [399, 377] on div "[PERSON_NAME], [PERSON_NAME][DATE]" at bounding box center [529, 394] width 645 height 35
click at [401, 434] on span "SAN [PERSON_NAME][GEOGRAPHIC_DATA][DATE][PERSON_NAME]" at bounding box center [529, 430] width 622 height 18
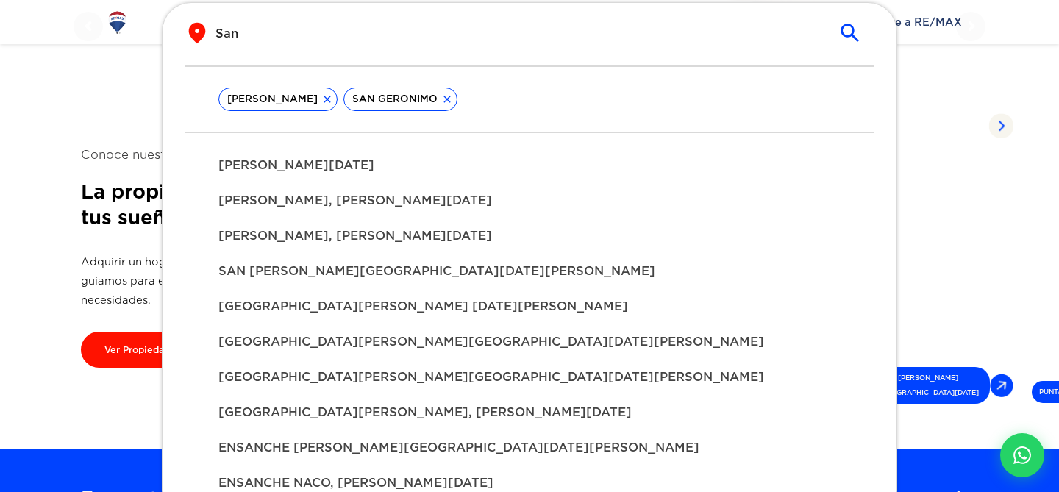
scroll to position [418, 0]
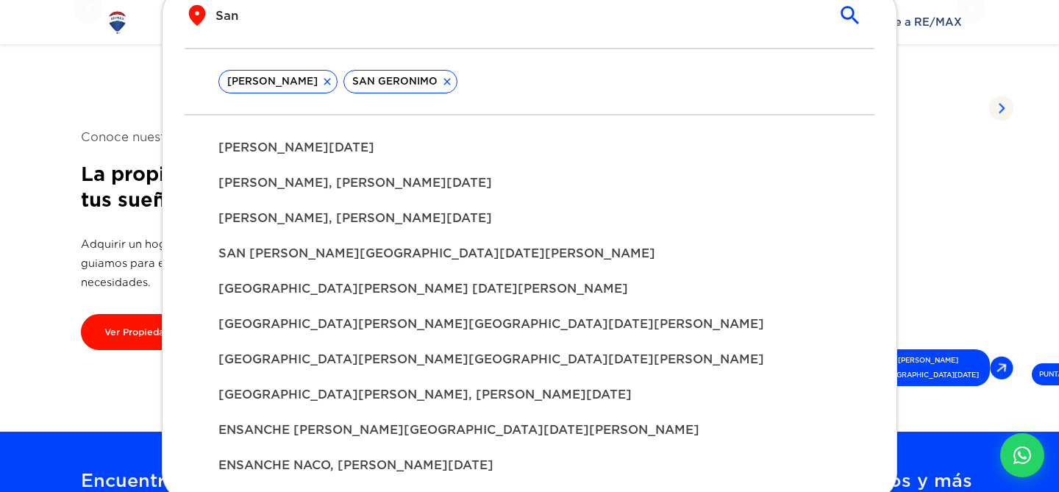
click at [401, 390] on span "[GEOGRAPHIC_DATA][PERSON_NAME], [PERSON_NAME][DATE]" at bounding box center [529, 395] width 622 height 18
click at [402, 404] on div "[GEOGRAPHIC_DATA][PERSON_NAME], [PERSON_NAME][DATE]" at bounding box center [529, 394] width 645 height 35
click at [402, 414] on div "ENSANCHE [PERSON_NAME][GEOGRAPHIC_DATA][DATE][PERSON_NAME]" at bounding box center [529, 429] width 645 height 35
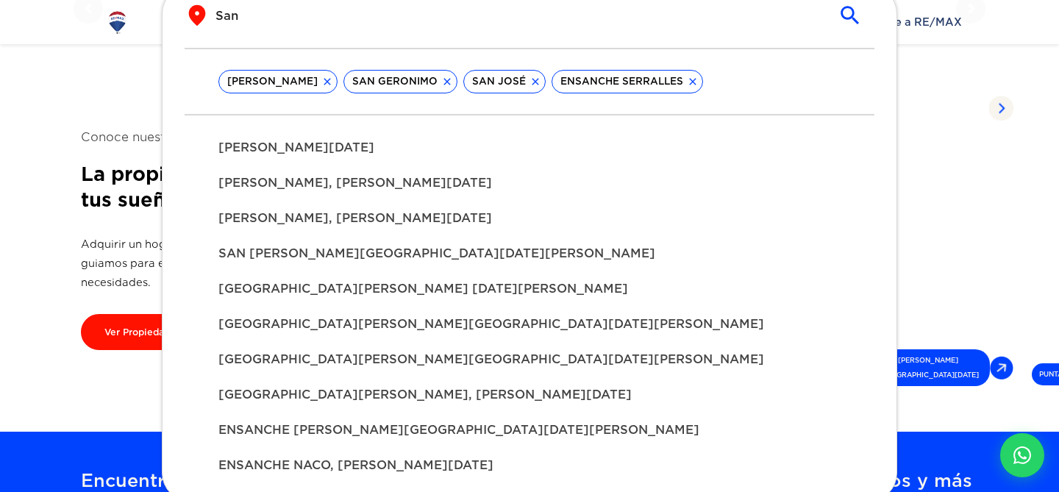
click at [407, 343] on div "[GEOGRAPHIC_DATA][PERSON_NAME][GEOGRAPHIC_DATA][DATE][PERSON_NAME]" at bounding box center [529, 359] width 645 height 35
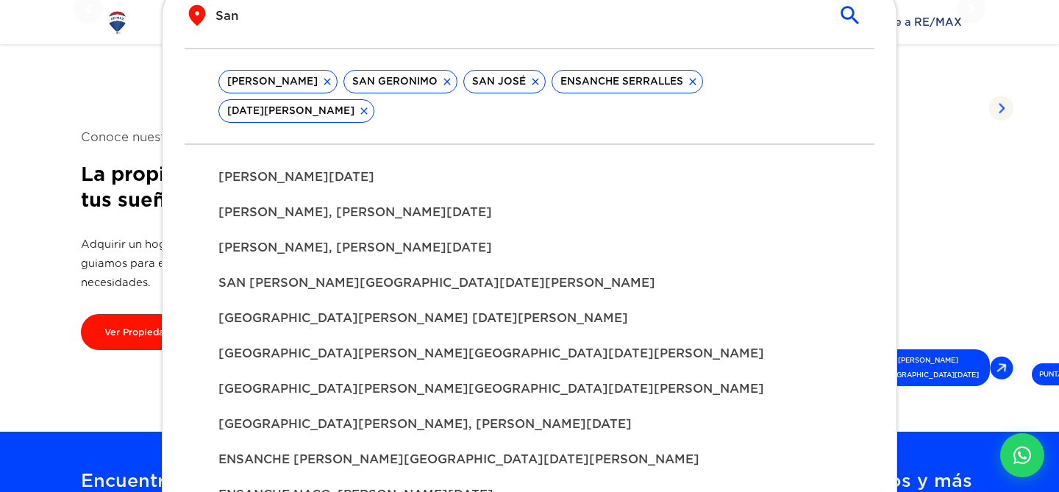
click at [405, 303] on div "[GEOGRAPHIC_DATA][PERSON_NAME] [DATE][PERSON_NAME]" at bounding box center [529, 318] width 645 height 35
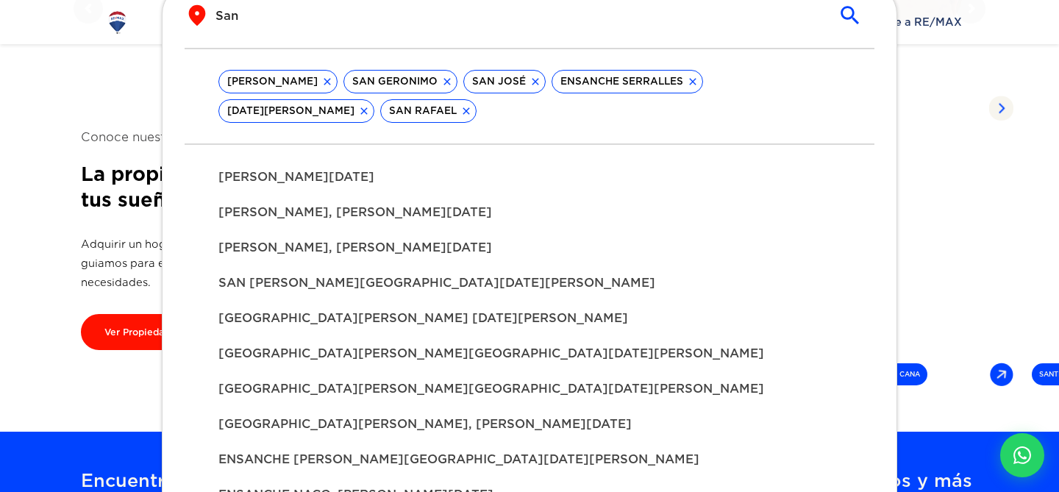
click at [405, 303] on div "[GEOGRAPHIC_DATA][PERSON_NAME] [DATE][PERSON_NAME]" at bounding box center [529, 318] width 645 height 35
